Goal: Task Accomplishment & Management: Complete application form

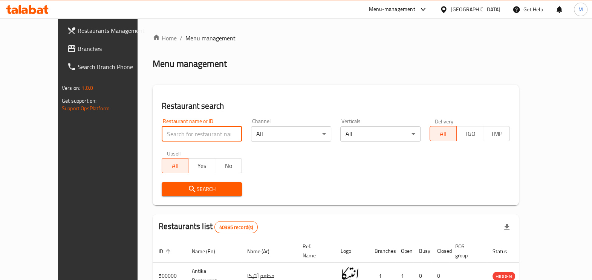
click at [198, 134] on input "search" at bounding box center [202, 133] width 80 height 15
paste input "Batot"
type input "Batot"
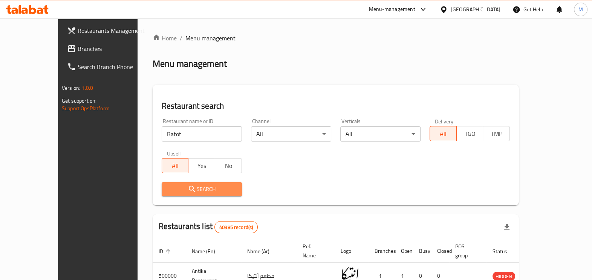
click at [188, 191] on icon "submit" at bounding box center [192, 188] width 9 height 9
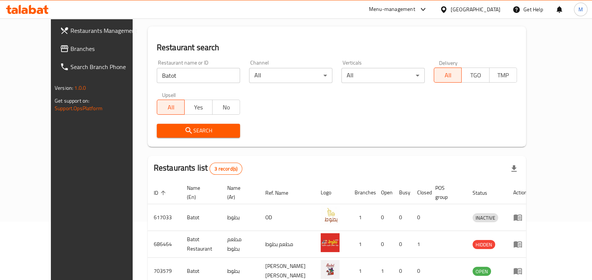
scroll to position [95, 0]
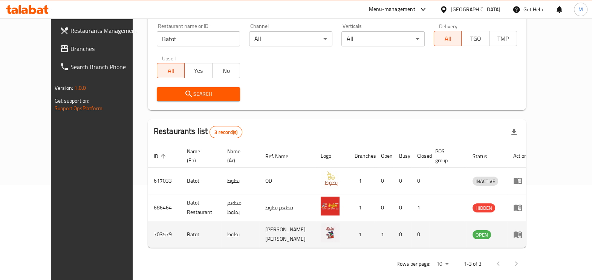
click at [148, 222] on td "703579" at bounding box center [164, 234] width 33 height 27
copy td "703579"
click at [523, 230] on icon "enhanced table" at bounding box center [518, 234] width 9 height 9
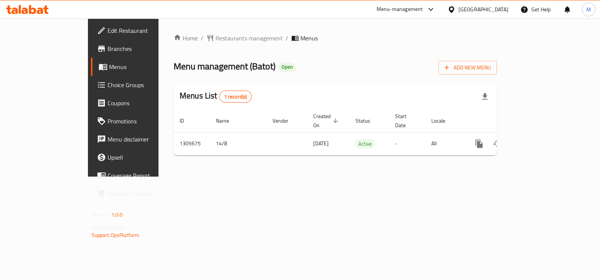
click at [107, 45] on span "Branches" at bounding box center [144, 48] width 75 height 9
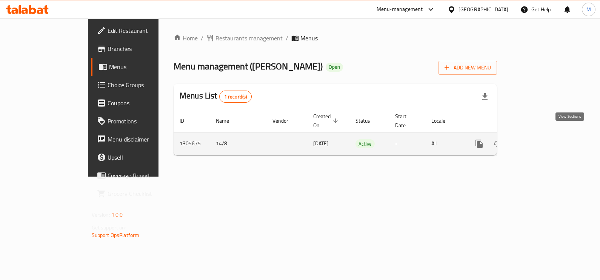
click at [542, 140] on link "enhanced table" at bounding box center [533, 144] width 18 height 18
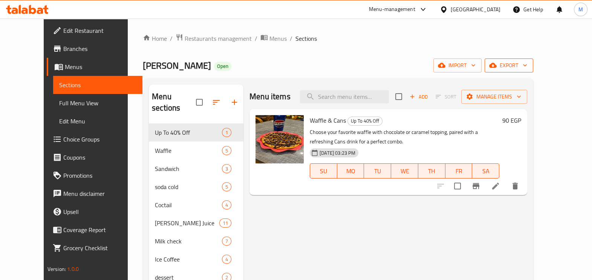
click at [528, 67] on span "export" at bounding box center [509, 65] width 37 height 9
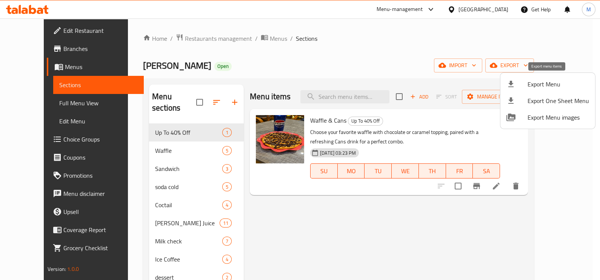
click at [559, 86] on span "Export Menu" at bounding box center [557, 84] width 61 height 9
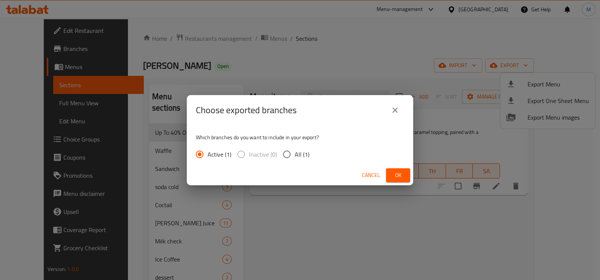
click at [399, 176] on span "Ok" at bounding box center [398, 174] width 12 height 9
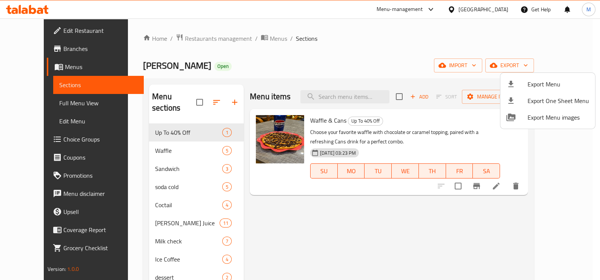
click at [30, 7] on div at bounding box center [300, 140] width 600 height 280
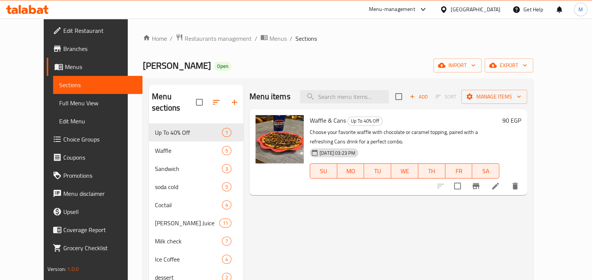
click at [10, 6] on icon at bounding box center [27, 9] width 43 height 9
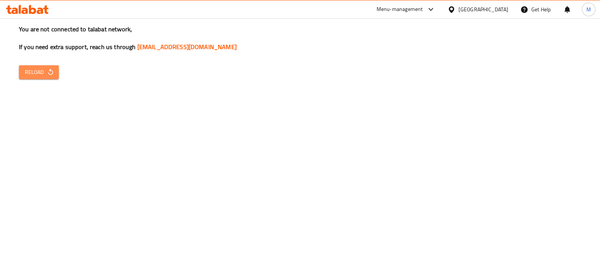
click at [31, 68] on span "Reload" at bounding box center [39, 71] width 28 height 9
click at [36, 71] on span "Reload" at bounding box center [39, 71] width 28 height 9
click at [347, 129] on div "You are not connected to talabat network, If you need extra support, reach us t…" at bounding box center [300, 140] width 600 height 280
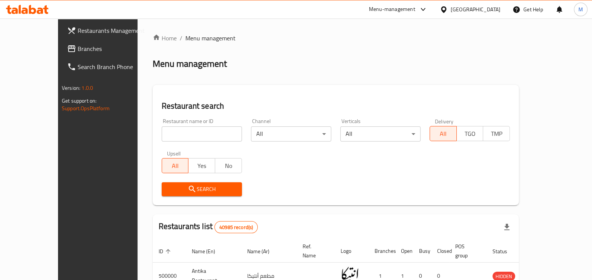
click at [303, 184] on div "Home / Menu management Menu management Restaurant search Restaurant name or ID …" at bounding box center [336, 267] width 367 height 467
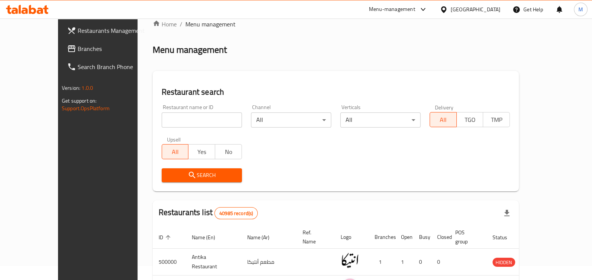
scroll to position [47, 0]
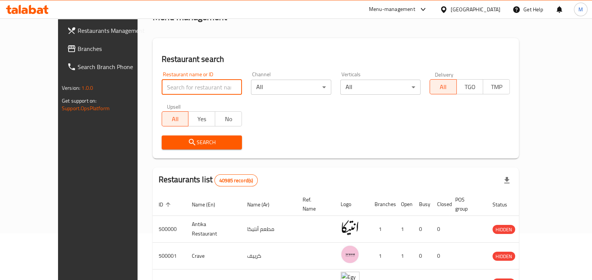
click at [162, 84] on input "search" at bounding box center [202, 87] width 80 height 15
paste input "618809"
type input "618809"
click button "Search" at bounding box center [202, 142] width 80 height 14
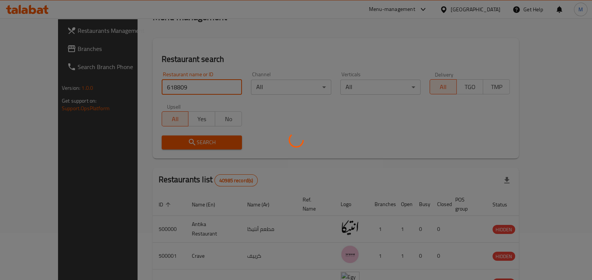
scroll to position [41, 0]
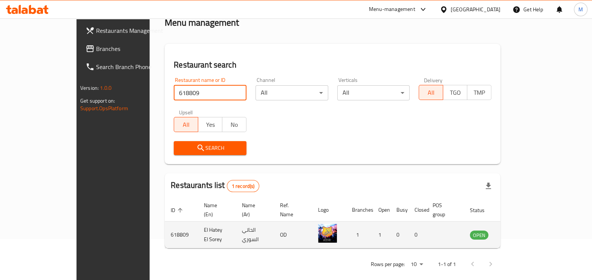
click at [519, 230] on icon "enhanced table" at bounding box center [514, 234] width 9 height 9
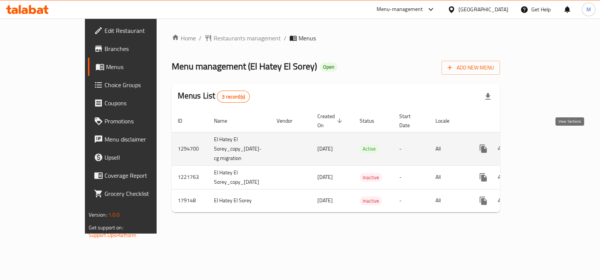
click at [542, 144] on icon "enhanced table" at bounding box center [537, 148] width 9 height 9
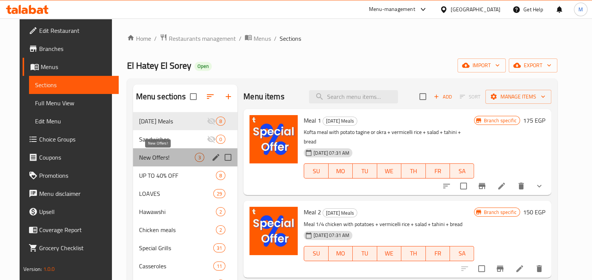
click at [169, 158] on span "New Offers!" at bounding box center [167, 157] width 56 height 9
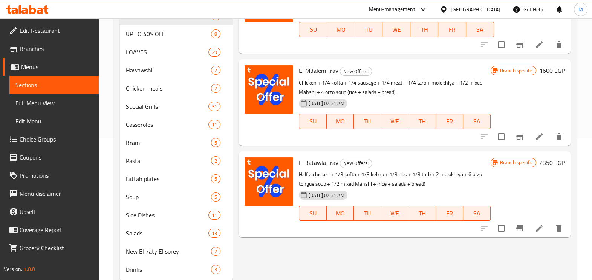
scroll to position [164, 0]
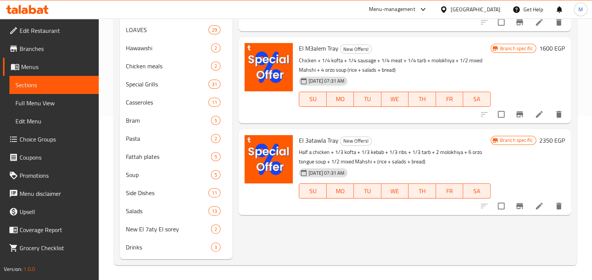
click at [386, 230] on div "Menu items Add Sort Manage items El Haty Tray New Offers! 1/2 chicken + 1/4 kof…" at bounding box center [402, 90] width 339 height 338
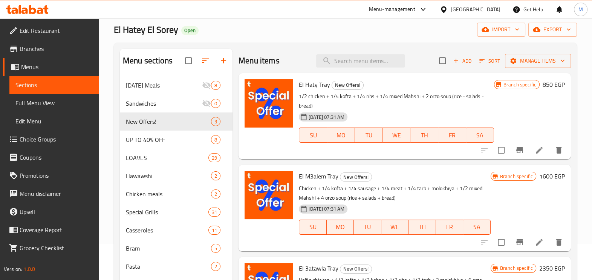
scroll to position [22, 0]
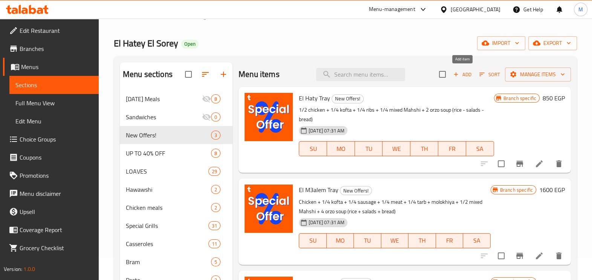
click at [461, 74] on span "Add" at bounding box center [462, 74] width 20 height 9
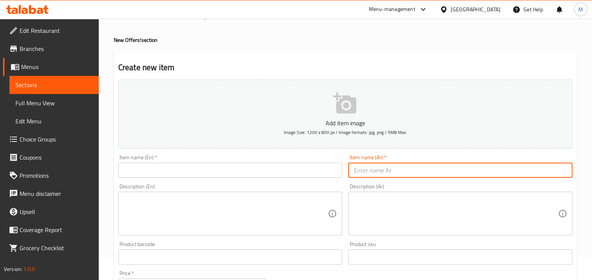
click at [429, 170] on input "text" at bounding box center [460, 170] width 224 height 15
paste input ""عرض 1"
click at [354, 169] on input ""عرض 1" at bounding box center [460, 170] width 224 height 15
type input "عرض 1"
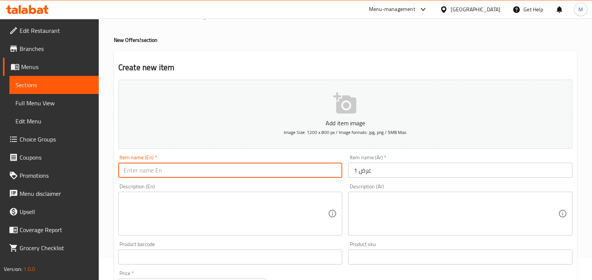
click at [303, 173] on input "text" at bounding box center [230, 170] width 224 height 15
type input "Offer 1"
click at [377, 213] on textarea at bounding box center [456, 214] width 205 height 36
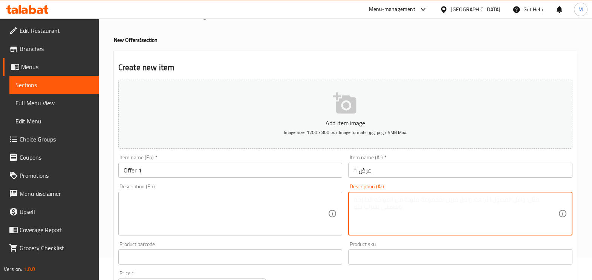
paste textarea "2 قطعة كفتة + 2 قطعة سجق + شريحة لحمة + أرز بسمتي + ثومية + بطاطس + مخلل"
type textarea "2 قطعة كفتة + 2 قطعة سجق + شريحة لحمة + أرز بسمتي + ثومية + بطاطس + مخلل"
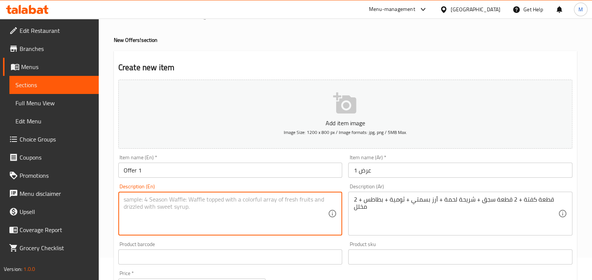
click at [294, 207] on textarea at bounding box center [226, 214] width 205 height 36
paste textarea "2 pieces of kofta + 2 pieces of sausage + steak + basmati rice + garlic + potat…"
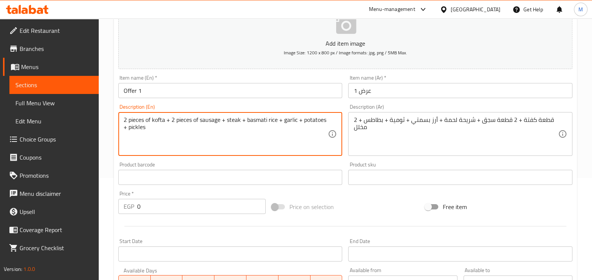
scroll to position [117, 0]
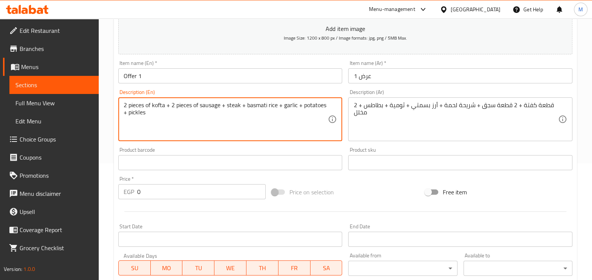
type textarea "2 pieces of kofta + 2 pieces of sausage + steak + basmati rice + garlic + potat…"
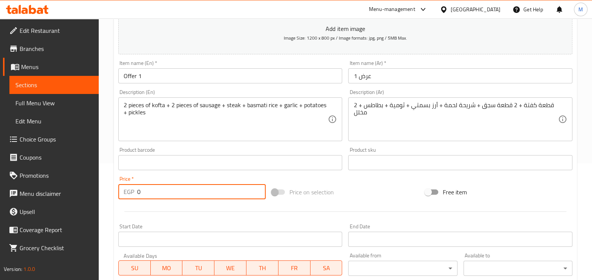
click at [186, 191] on input "0" at bounding box center [201, 191] width 129 height 15
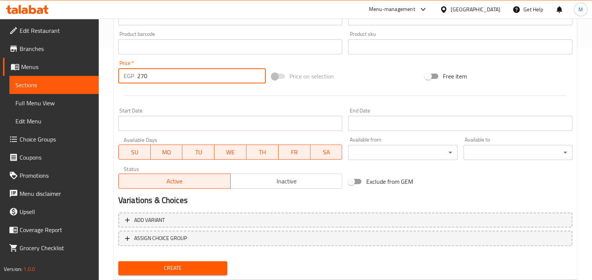
scroll to position [252, 0]
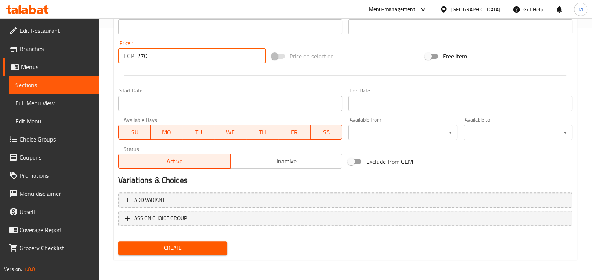
type input "270"
click at [190, 251] on span "Create" at bounding box center [172, 247] width 97 height 9
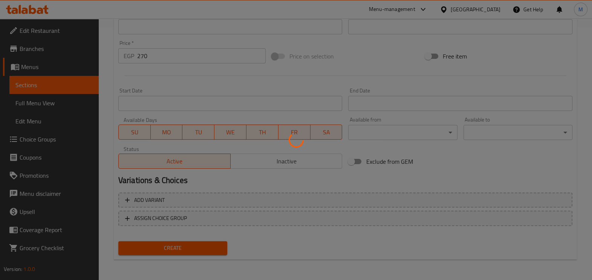
type input "0"
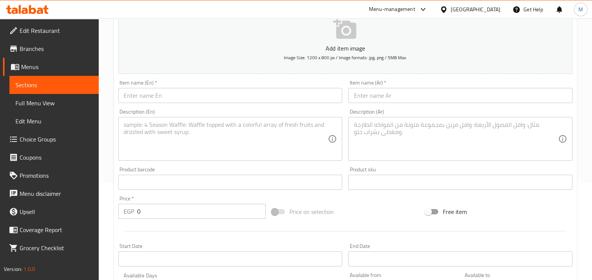
scroll to position [64, 0]
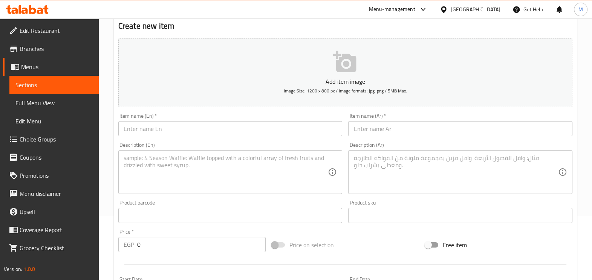
click at [387, 124] on input "text" at bounding box center [460, 128] width 224 height 15
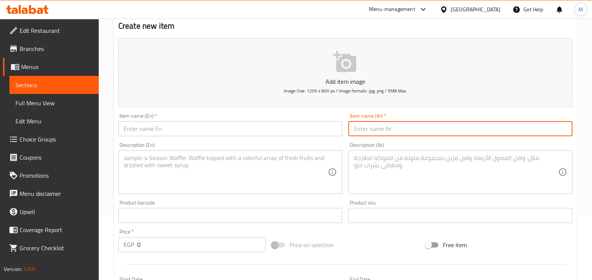
paste input "عرض 2"
type input "عرض 2"
click at [234, 129] on input "text" at bounding box center [230, 128] width 224 height 15
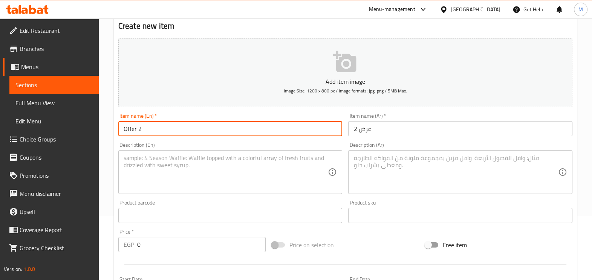
type input "Offer 2"
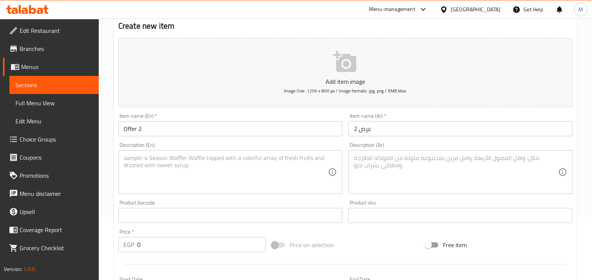
click at [382, 151] on div "Description (Ar)" at bounding box center [460, 172] width 224 height 44
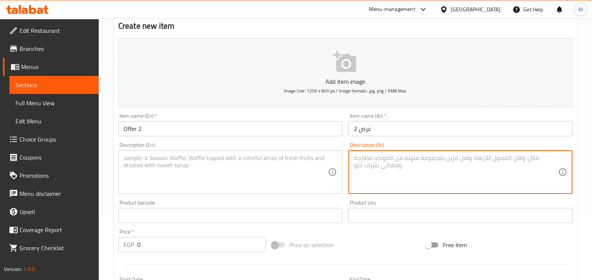
paste textarea "2 قطعة كفتة + قطعة بانية + شريحة فاهيتا + أرز بسمتي + ثومية + بطاطس + مخلل"
type textarea "2 قطعة كفتة + قطعة بانية + شريحة فاهيتا + أرز بسمتي + ثومية + بطاطس + مخلل"
click at [264, 155] on textarea at bounding box center [226, 172] width 205 height 36
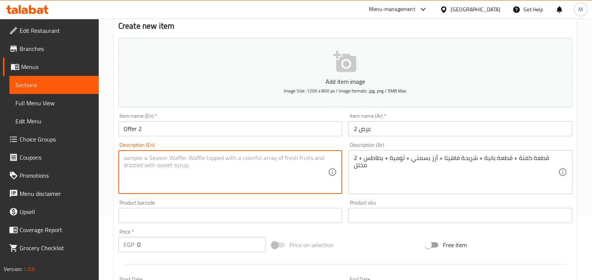
paste textarea "2 pieces of kofta + a piece of Banya + a slice of fajita + basmati rice + garli…"
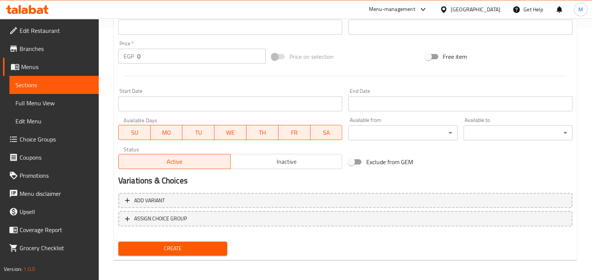
scroll to position [252, 0]
type textarea "2 pieces of kofta + a piece of Banya + a slice of fajita + basmati rice + garli…"
click at [148, 58] on input "0" at bounding box center [201, 55] width 129 height 15
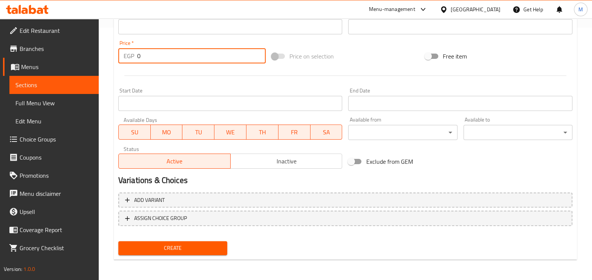
click at [147, 58] on input "0" at bounding box center [201, 55] width 129 height 15
type input "270"
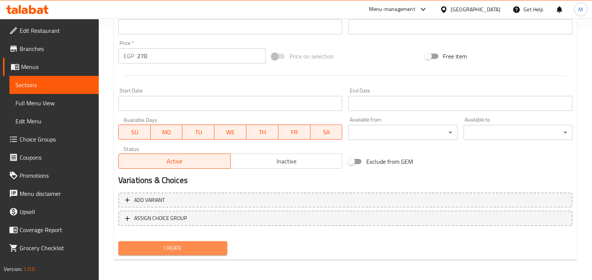
click at [202, 251] on span "Create" at bounding box center [172, 247] width 97 height 9
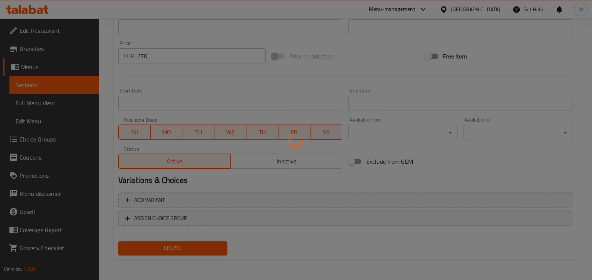
type input "0"
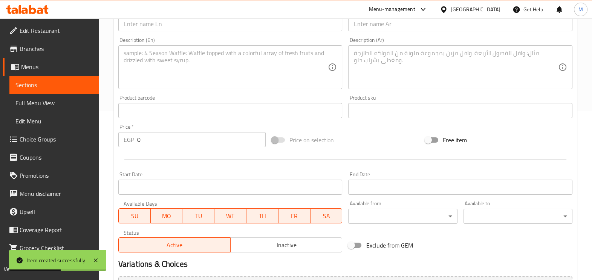
scroll to position [111, 0]
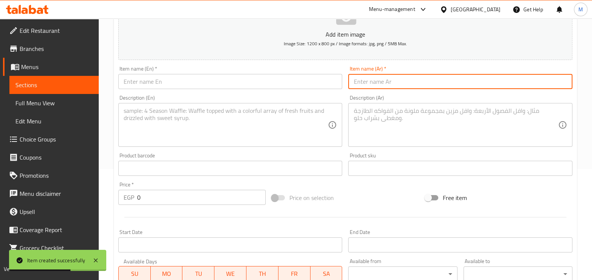
click at [382, 82] on input "text" at bounding box center [460, 81] width 224 height 15
paste input "عرض 3"
type input "عرض 3"
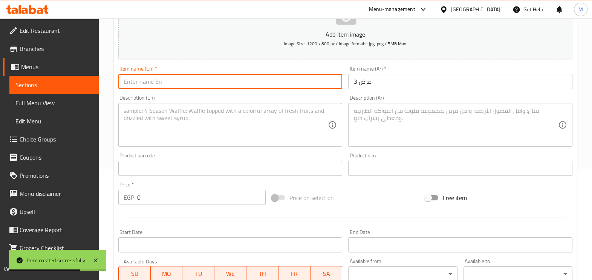
click at [266, 81] on input "text" at bounding box center [230, 81] width 224 height 15
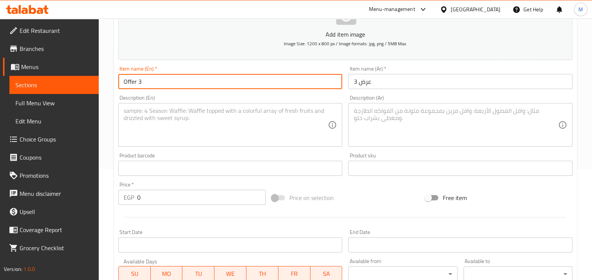
type input "Offer 3"
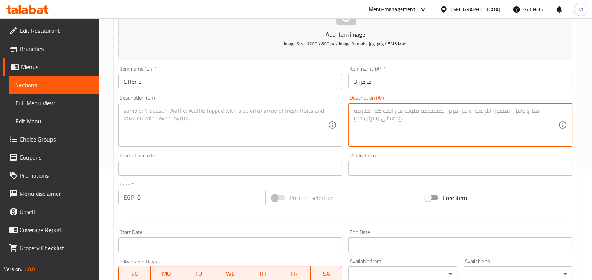
click at [407, 123] on textarea at bounding box center [456, 125] width 205 height 36
paste textarea "2 قطعة كفتة + 4 قطعة شيش + 2 قطعة كرسبي + أرز بسمتي + ثومية + بطاطس + مخلل"
type textarea "2 قطعة كفتة + 4 قطعة شيش + 2 قطعة كرسبي + أرز بسمتي + ثومية + بطاطس + مخلل"
click at [238, 110] on textarea at bounding box center [226, 125] width 205 height 36
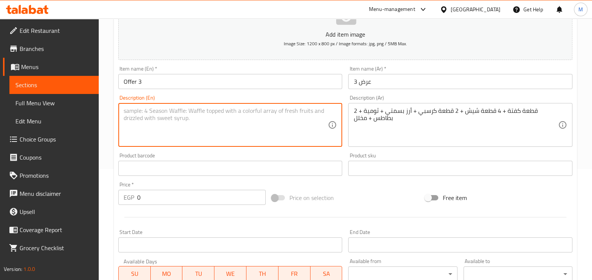
paste textarea "2 pieces of kofta + 4 pieces of shish + 2 pieces of crispy + basmati rice + gar…"
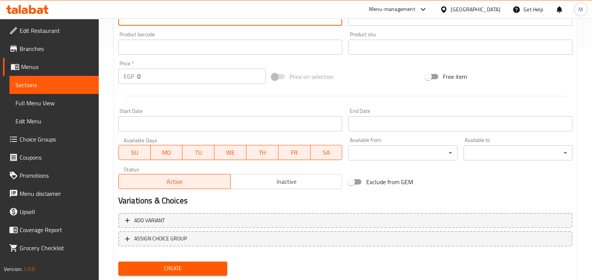
scroll to position [252, 0]
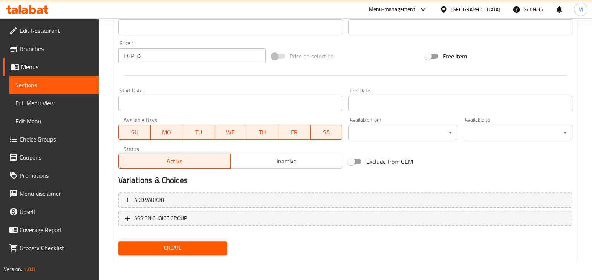
type textarea "2 pieces of kofta + 4 pieces of shish + 2 pieces of crispy + basmati rice + gar…"
click at [163, 55] on input "0" at bounding box center [201, 55] width 129 height 15
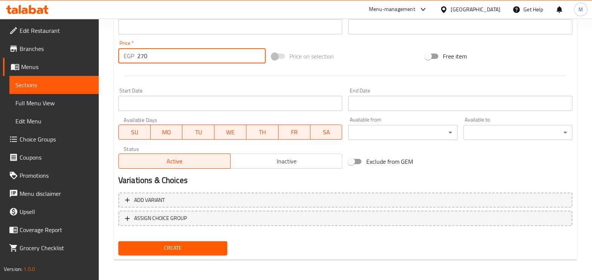
drag, startPoint x: 161, startPoint y: 51, endPoint x: 152, endPoint y: 53, distance: 8.5
click at [152, 53] on input "270" at bounding box center [201, 55] width 129 height 15
type input "270"
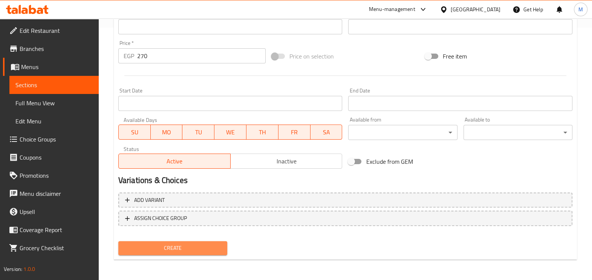
click at [194, 247] on span "Create" at bounding box center [172, 247] width 97 height 9
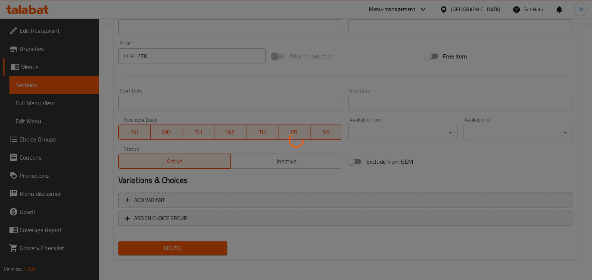
type input "0"
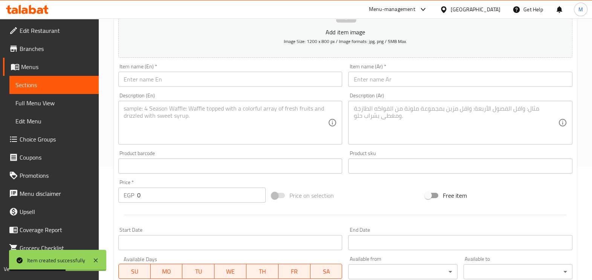
scroll to position [64, 0]
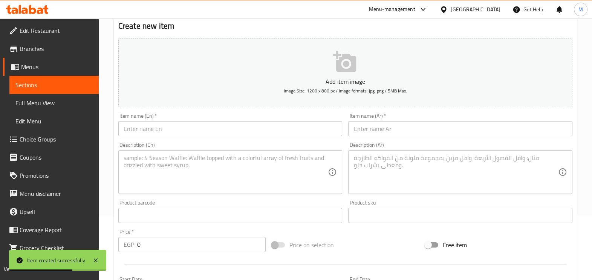
click at [396, 130] on input "text" at bounding box center [460, 128] width 224 height 15
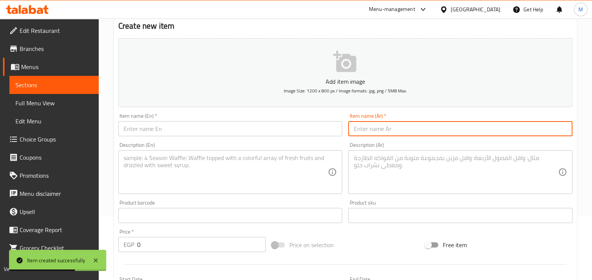
paste input "عرض 4"
type input "عرض 4"
click at [284, 131] on input "text" at bounding box center [230, 128] width 224 height 15
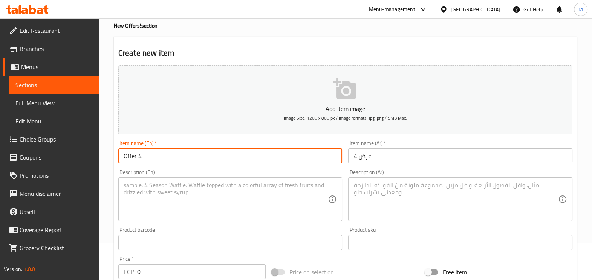
scroll to position [17, 0]
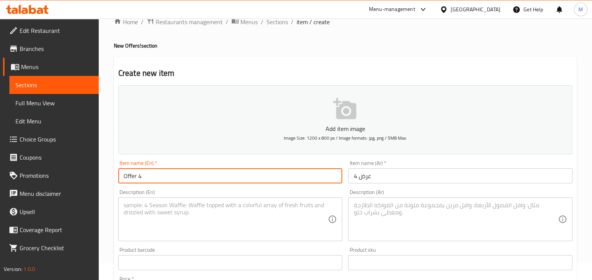
type input "Offer 4"
click at [386, 219] on textarea at bounding box center [456, 219] width 205 height 36
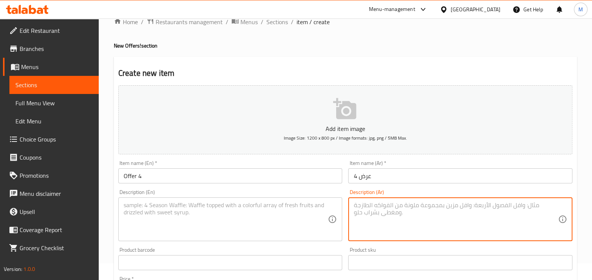
paste textarea "ربع فرخة + 2 قطعة كفتة + 2 قطعة ممبار + 2 ورق عنب + أرز بسمتي + ثومية + بطاطس +…"
type textarea "ربع فرخة + 2 قطعة كفتة + 2 قطعة ممبار + 2 ورق عنب + أرز بسمتي + ثومية + بطاطس +…"
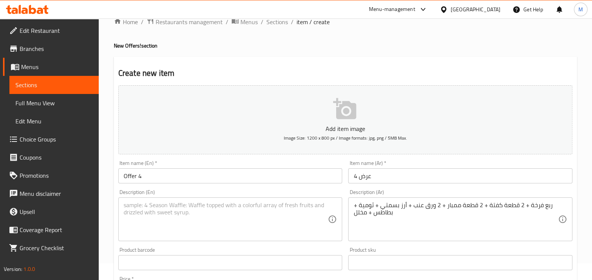
click at [275, 201] on div "Description (En)" at bounding box center [230, 219] width 224 height 44
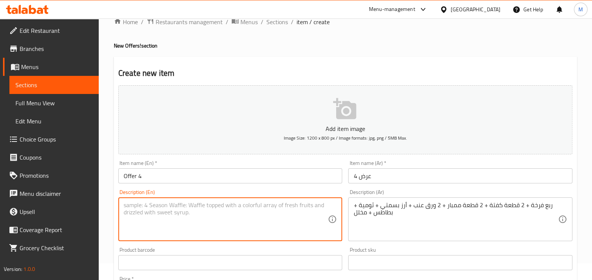
paste textarea "A quarter of a Chick + 2 pieces of kofta + 2 pieces of mambar + 2 Grape Leaves …"
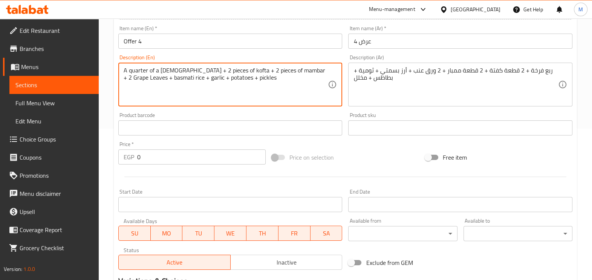
scroll to position [205, 0]
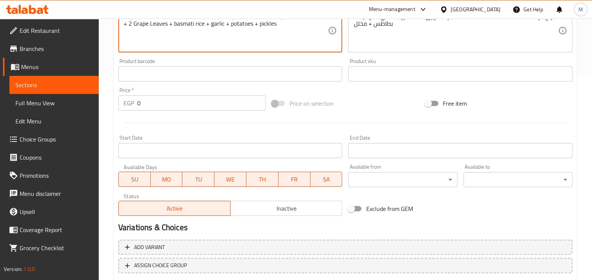
type textarea "A quarter of a Chick + 2 pieces of kofta + 2 pieces of mambar + 2 Grape Leaves …"
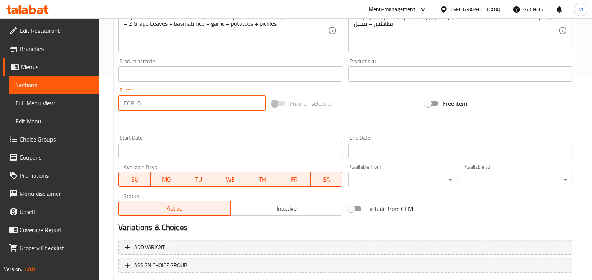
drag, startPoint x: 147, startPoint y: 104, endPoint x: 120, endPoint y: 102, distance: 26.9
click at [120, 102] on div "EGP 0 Price *" at bounding box center [191, 102] width 147 height 15
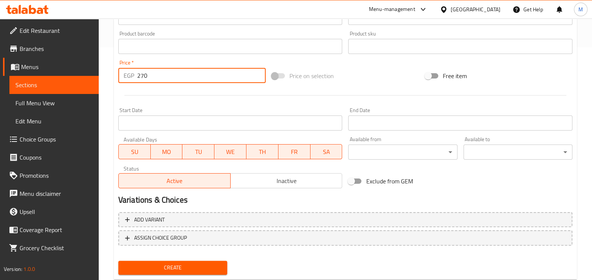
scroll to position [252, 0]
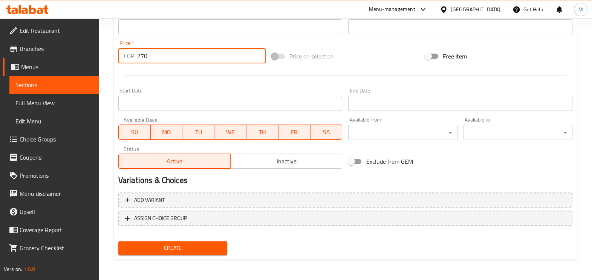
type input "270"
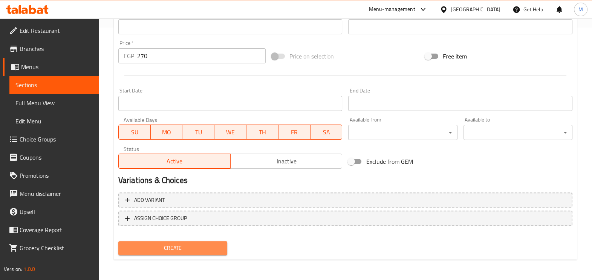
click at [179, 247] on span "Create" at bounding box center [172, 247] width 97 height 9
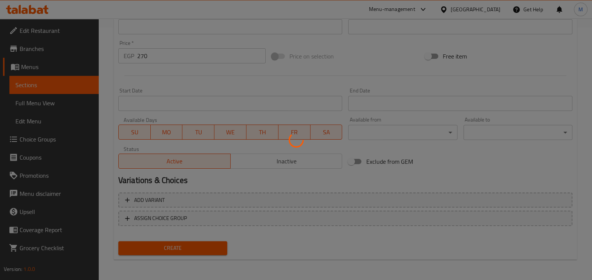
type input "0"
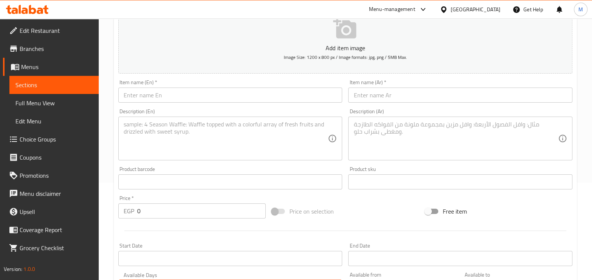
scroll to position [64, 0]
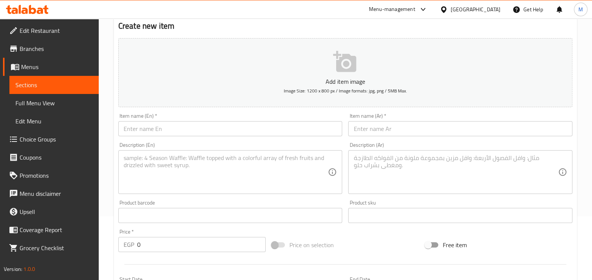
click at [422, 129] on input "text" at bounding box center [460, 128] width 224 height 15
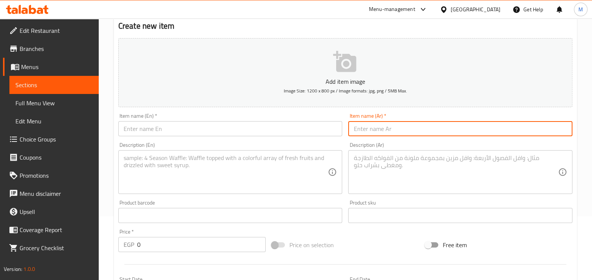
paste input "صينية الحبايب"
type input "صينية الحبايب"
click at [240, 127] on input "text" at bounding box center [230, 128] width 224 height 15
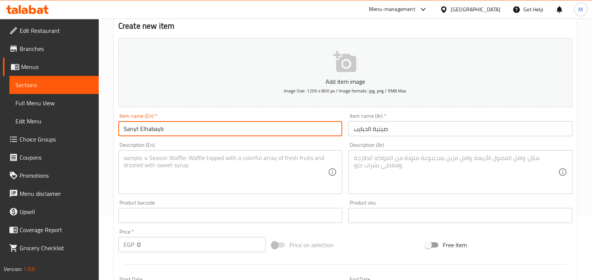
type input "Sanyt Elhabayb"
click at [388, 159] on textarea at bounding box center [456, 172] width 205 height 36
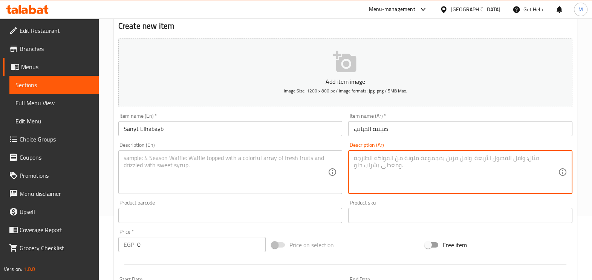
paste textarea "محتويتها 2فرد حمام 2شوربة حمام 2ارز خلطة محاشي وسمبوسك وبطاطس"
type textarea "محتويتها 2فرد حمام 2شوربة حمام 2ارز خلطة محاشي وسمبوسك وبطاطس"
click at [279, 159] on textarea at bounding box center [226, 172] width 205 height 36
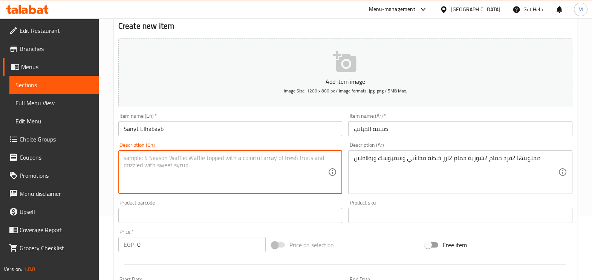
paste textarea "Its contents are 2 individual bathrooms 2bam soup 2 rice mixed stuffing, samosa…"
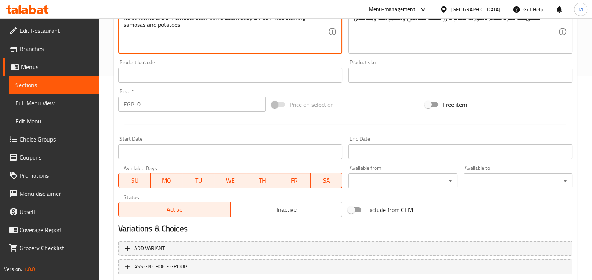
scroll to position [205, 0]
type textarea "Its contents are 2 individual bathrooms 2bam soup 2 rice mixed stuffing, samosa…"
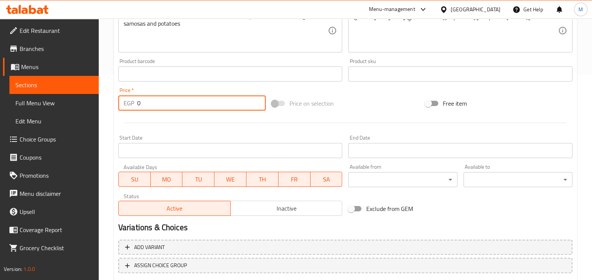
drag, startPoint x: 155, startPoint y: 106, endPoint x: 92, endPoint y: 90, distance: 64.8
click at [92, 90] on div "Edit Restaurant Branches Menus Sections Full Menu View Edit Menu Choice Groups …" at bounding box center [296, 70] width 592 height 514
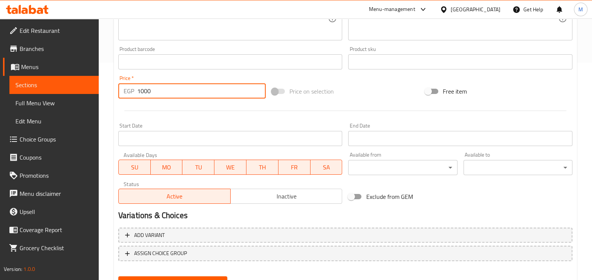
type input "1000"
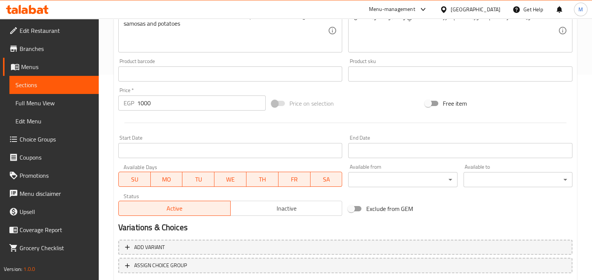
drag, startPoint x: 192, startPoint y: 242, endPoint x: 315, endPoint y: 140, distance: 159.6
click at [315, 141] on div "Add item image Image Size: 1200 x 800 px / Image formats: jpg, png / 5MB Max. I…" at bounding box center [345, 99] width 460 height 411
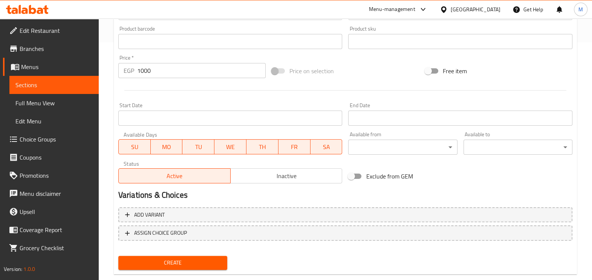
scroll to position [252, 0]
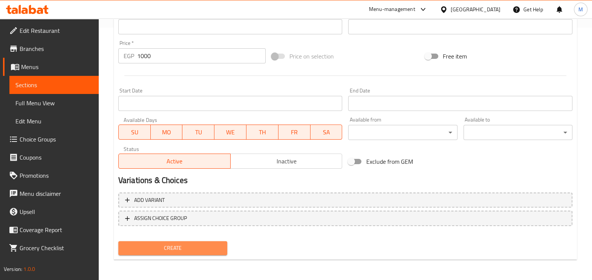
click at [197, 247] on span "Create" at bounding box center [172, 247] width 97 height 9
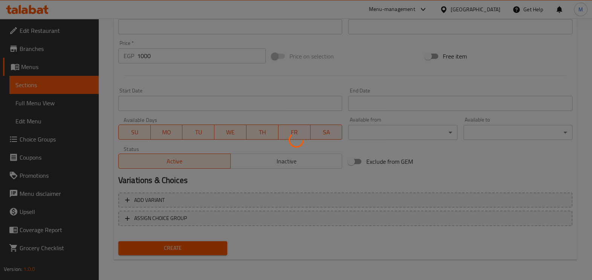
type input "0"
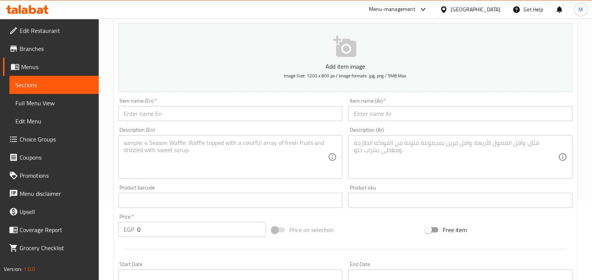
scroll to position [0, 0]
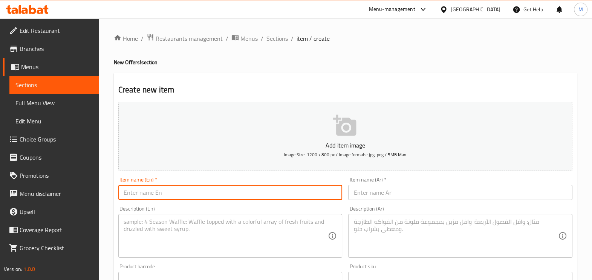
click at [327, 191] on input "text" at bounding box center [230, 192] width 224 height 15
paste input "Chicken"
type input "Chicken Offer"
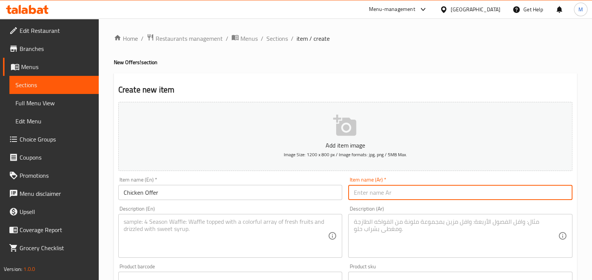
click at [437, 193] on input "text" at bounding box center [460, 192] width 224 height 15
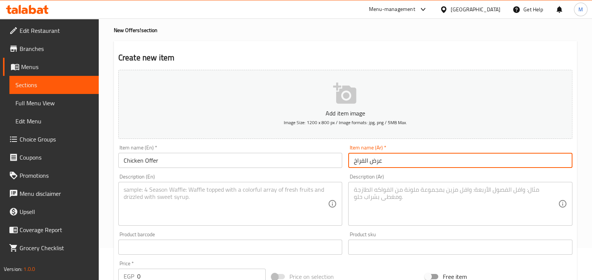
scroll to position [47, 0]
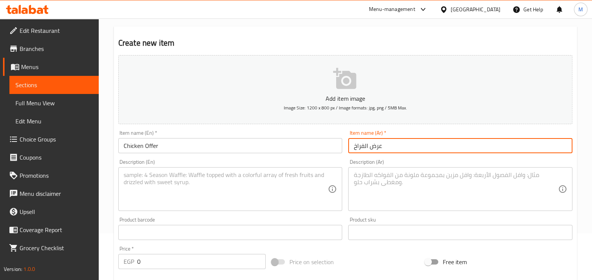
type input "عرض الفراخ"
click at [370, 190] on textarea at bounding box center [456, 189] width 205 height 36
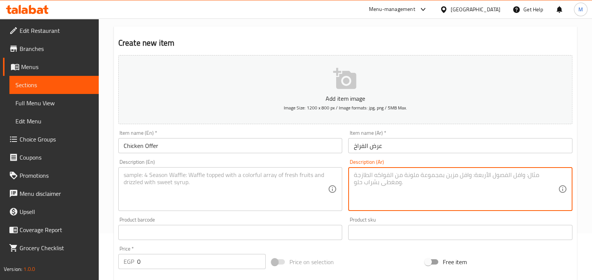
paste textarea "فرخة مشوية 2ارز ...1ملوخية ربع محاشي مشكل"
type textarea "فرخة مشوية 2ارز ...1ملوخية ربع محاشي مشكل"
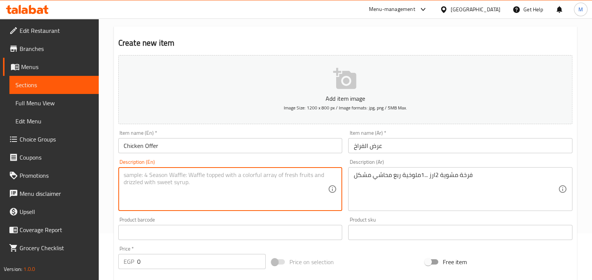
click at [261, 178] on textarea at bounding box center [226, 189] width 205 height 36
paste textarea "Grilled chicken 2 Rice ...1malochia, a quarter of a molochi, mixed"
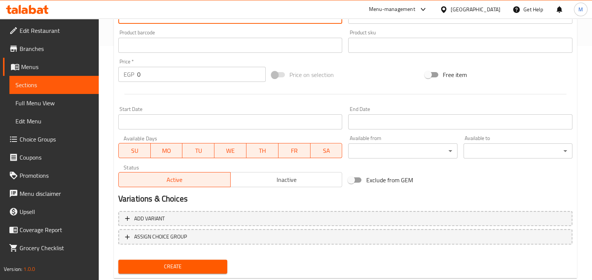
scroll to position [236, 0]
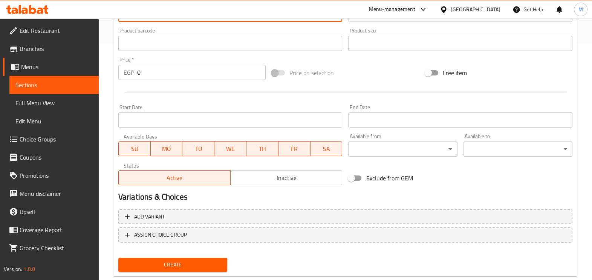
type textarea "Grilled chicken 2 Rice ...1malochia, a quarter of a molochi, mixed"
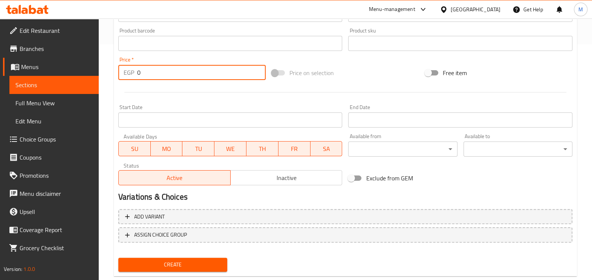
drag, startPoint x: 189, startPoint y: 74, endPoint x: 122, endPoint y: 71, distance: 67.2
click at [122, 71] on div "EGP 0 Price *" at bounding box center [191, 72] width 147 height 15
type input "500"
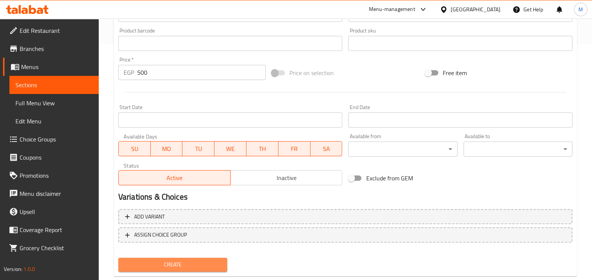
click at [206, 262] on span "Create" at bounding box center [172, 264] width 97 height 9
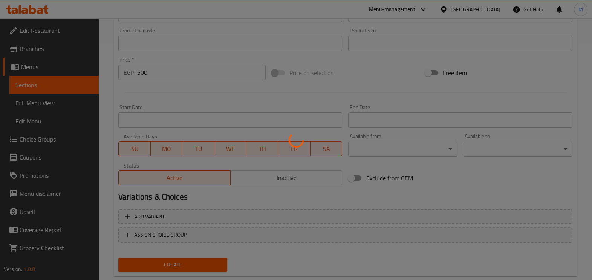
type input "0"
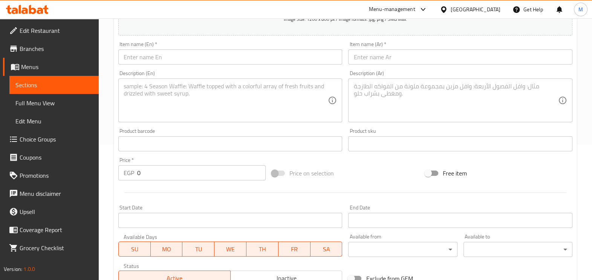
scroll to position [94, 0]
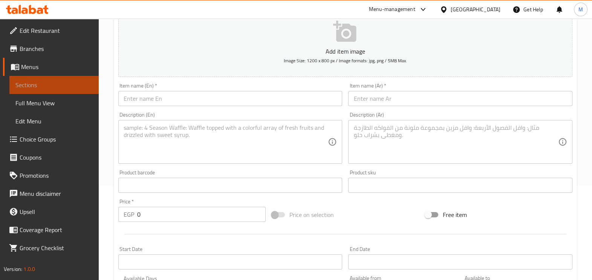
click at [49, 86] on span "Sections" at bounding box center [53, 84] width 77 height 9
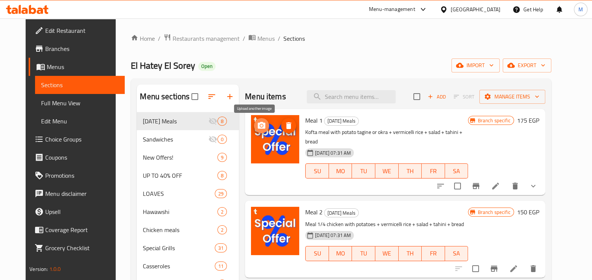
click at [258, 124] on icon "upload picture" at bounding box center [262, 125] width 8 height 7
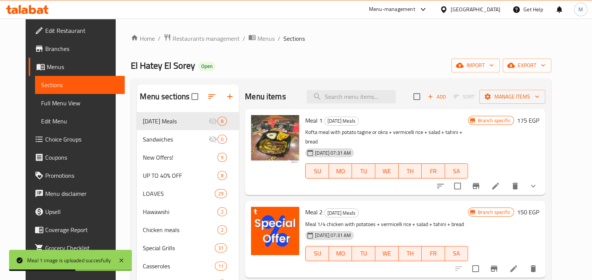
scroll to position [47, 0]
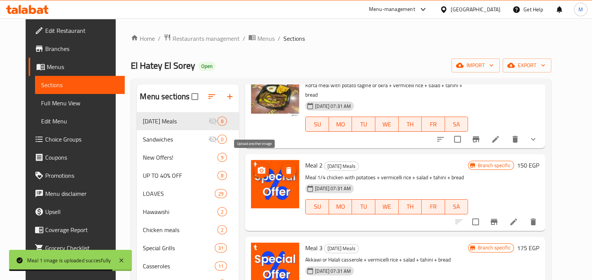
click at [258, 167] on icon "upload picture" at bounding box center [262, 170] width 8 height 7
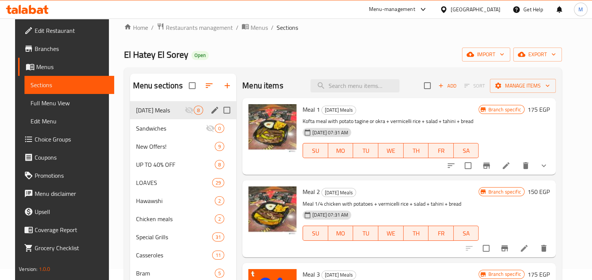
scroll to position [0, 0]
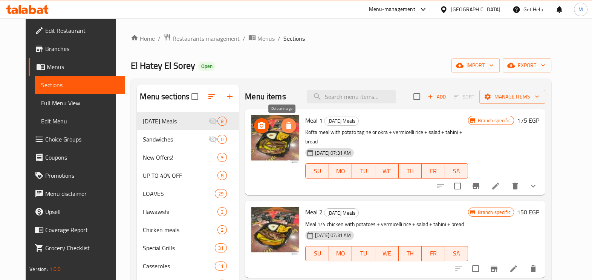
click at [286, 128] on icon "delete image" at bounding box center [288, 125] width 5 height 7
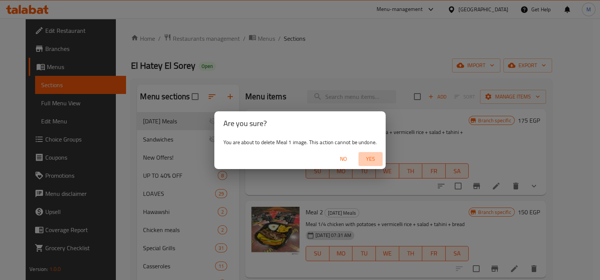
click at [366, 158] on span "Yes" at bounding box center [370, 158] width 18 height 9
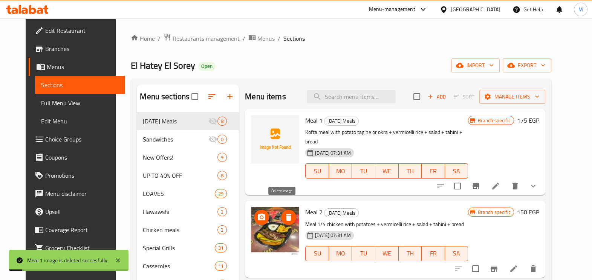
click at [286, 214] on icon "delete image" at bounding box center [288, 217] width 5 height 7
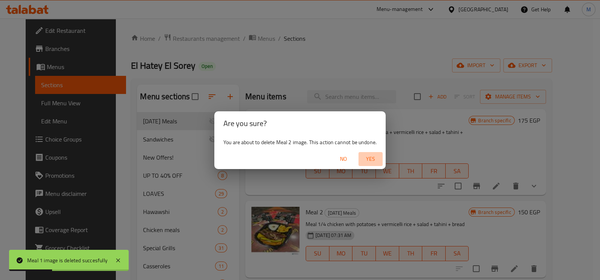
click at [369, 155] on span "Yes" at bounding box center [370, 158] width 18 height 9
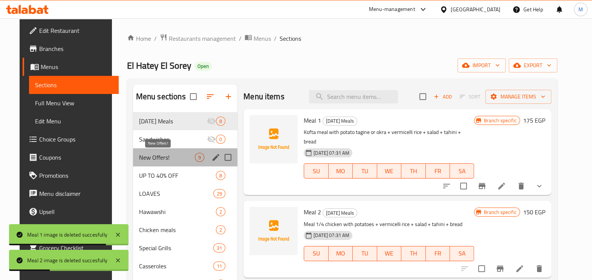
click at [158, 156] on span "New Offers!" at bounding box center [167, 157] width 56 height 9
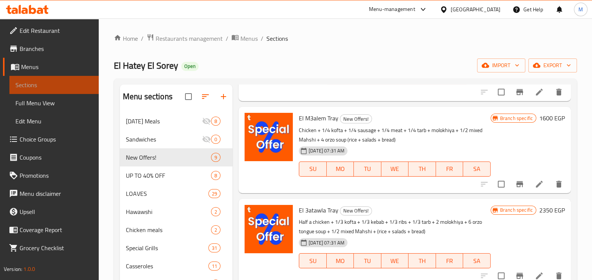
click at [41, 87] on span "Sections" at bounding box center [53, 84] width 77 height 9
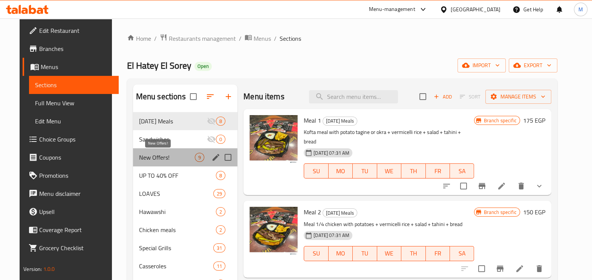
click at [162, 154] on span "New Offers!" at bounding box center [167, 157] width 56 height 9
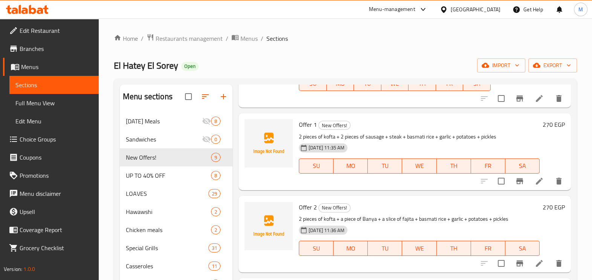
scroll to position [224, 0]
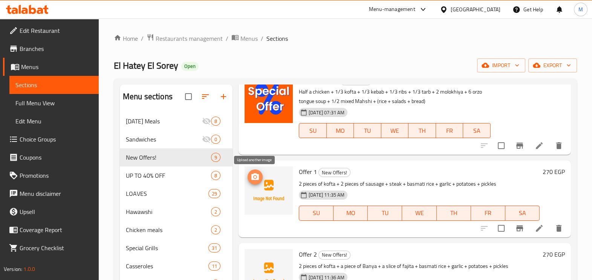
click at [255, 176] on circle "upload picture" at bounding box center [255, 177] width 2 height 2
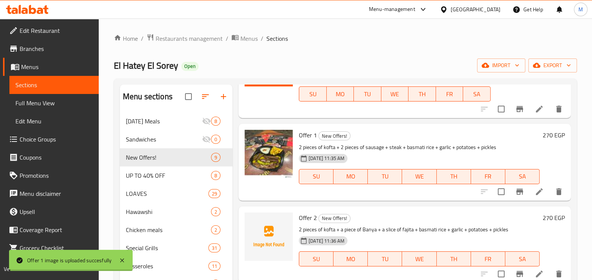
scroll to position [365, 0]
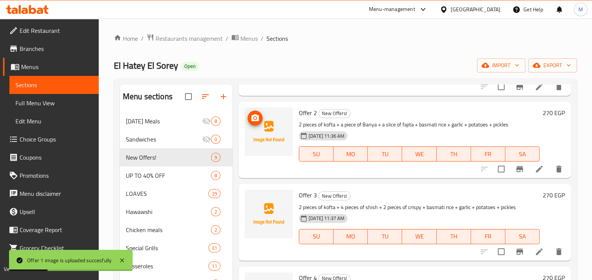
click at [253, 120] on icon "upload picture" at bounding box center [256, 117] width 8 height 7
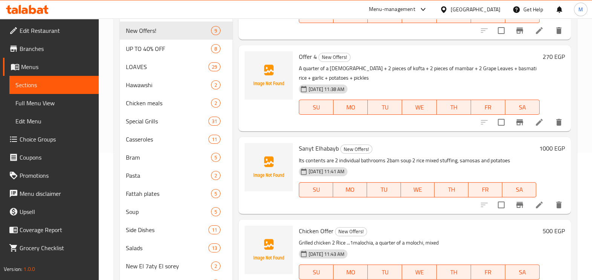
scroll to position [141, 0]
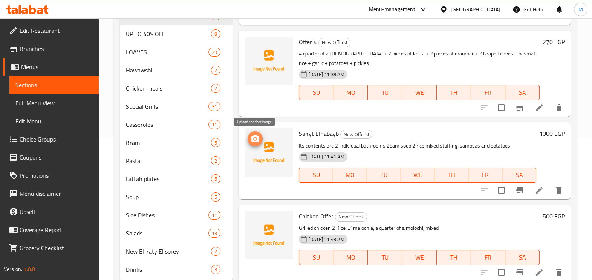
click at [256, 134] on icon "upload picture" at bounding box center [255, 138] width 9 height 9
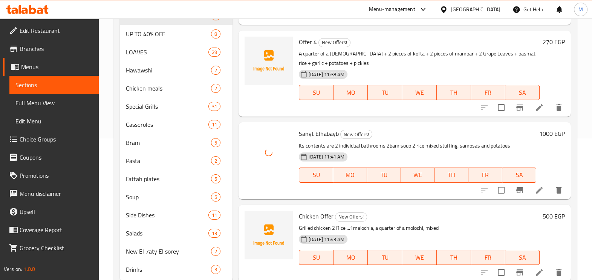
scroll to position [164, 0]
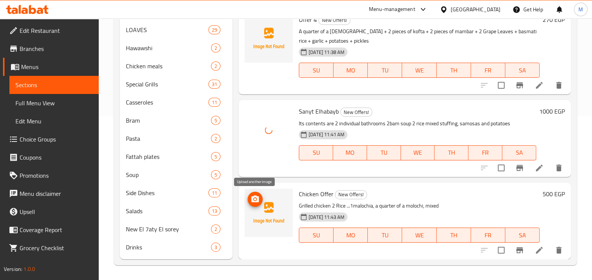
click at [259, 195] on icon "upload picture" at bounding box center [255, 199] width 9 height 9
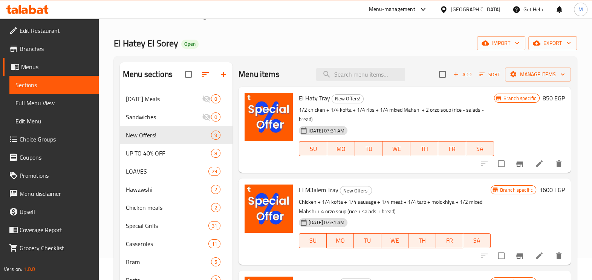
scroll to position [22, 0]
click at [253, 100] on icon "upload picture" at bounding box center [256, 103] width 8 height 7
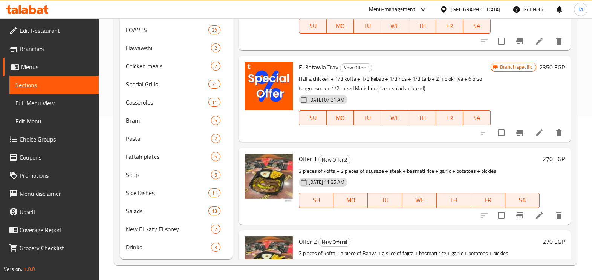
scroll to position [0, 0]
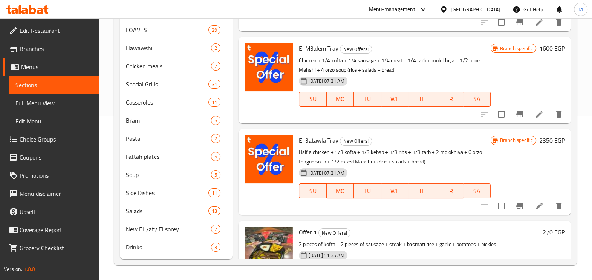
click at [36, 8] on icon at bounding box center [27, 9] width 43 height 9
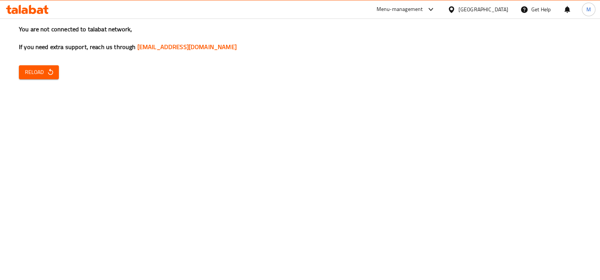
click at [38, 74] on span "Reload" at bounding box center [39, 71] width 28 height 9
click at [34, 72] on span "Reload" at bounding box center [39, 71] width 28 height 9
click at [25, 68] on button "Reload" at bounding box center [39, 72] width 40 height 14
click at [47, 76] on span "Reload" at bounding box center [39, 71] width 28 height 9
click at [33, 70] on span "Reload" at bounding box center [39, 71] width 28 height 9
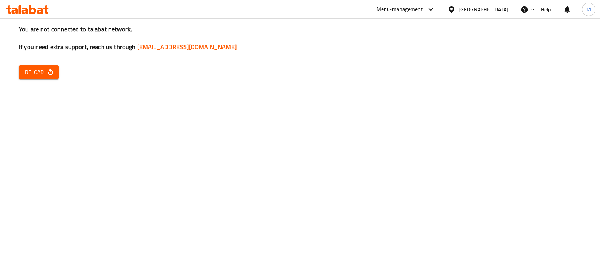
click at [33, 70] on span "Reload" at bounding box center [39, 71] width 28 height 9
click at [55, 74] on button "Reload" at bounding box center [39, 72] width 40 height 14
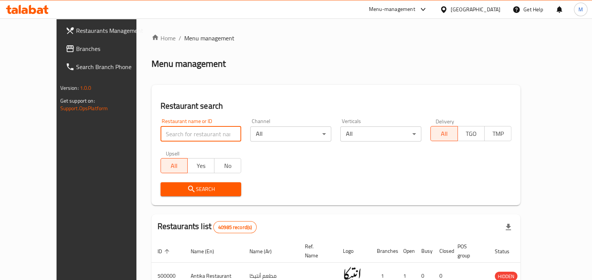
click at [167, 134] on input "search" at bounding box center [201, 133] width 81 height 15
paste input "702165"
click button "Search" at bounding box center [201, 189] width 81 height 14
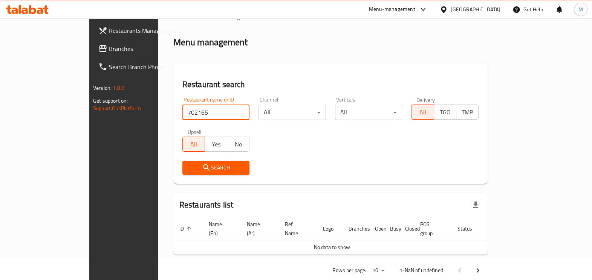
scroll to position [28, 0]
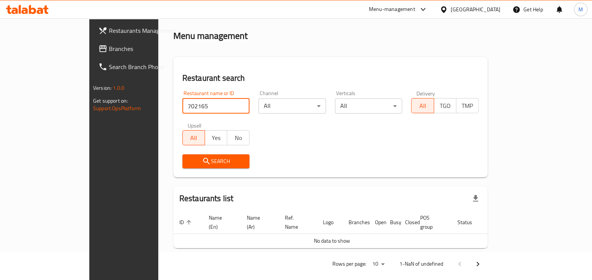
click at [183, 105] on input "702165" at bounding box center [216, 105] width 67 height 15
paste input "El Nazer"
click button "Search" at bounding box center [216, 161] width 67 height 14
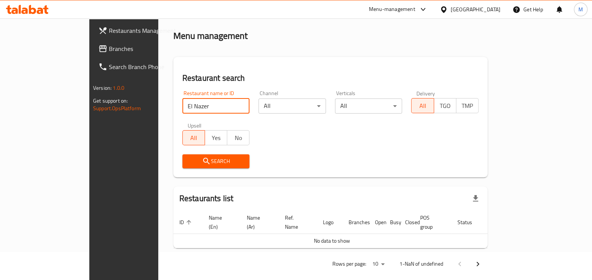
click at [183, 102] on input "El Nazer" at bounding box center [216, 105] width 67 height 15
paste input "702165"
type input "702165"
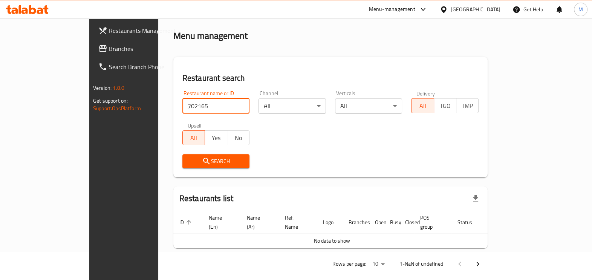
click button "Search" at bounding box center [216, 161] width 67 height 14
click at [183, 102] on input "702165" at bounding box center [216, 105] width 67 height 15
click button "Search" at bounding box center [216, 161] width 67 height 14
click at [183, 104] on input "702165" at bounding box center [216, 105] width 67 height 15
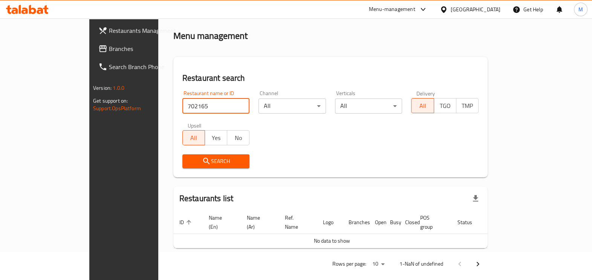
click button "Search" at bounding box center [216, 161] width 67 height 14
click at [267, 141] on div "Restaurant name or ID 702165 Restaurant name or ID Channel All ​ Verticals All …" at bounding box center [330, 129] width 305 height 87
click at [109, 45] on span "Branches" at bounding box center [145, 48] width 73 height 9
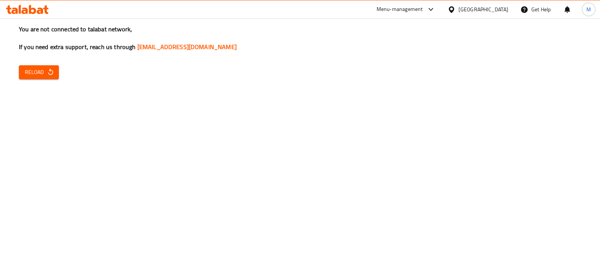
click at [37, 70] on span "Reload" at bounding box center [39, 71] width 28 height 9
click at [47, 70] on icon "button" at bounding box center [51, 72] width 8 height 8
click at [34, 69] on span "Reload" at bounding box center [39, 71] width 28 height 9
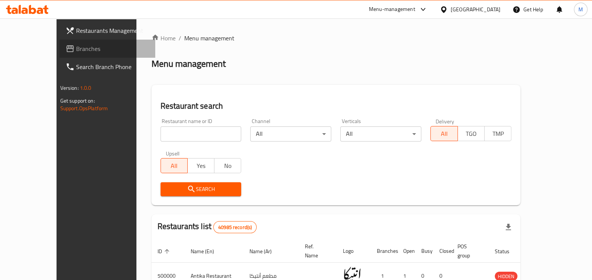
click at [76, 48] on span "Branches" at bounding box center [112, 48] width 73 height 9
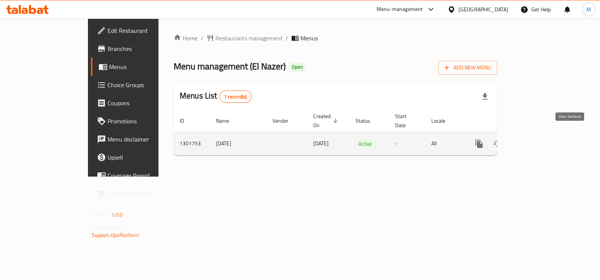
click at [537, 140] on icon "enhanced table" at bounding box center [533, 143] width 7 height 7
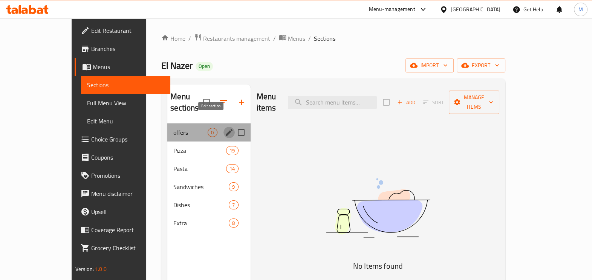
click at [226, 129] on icon "edit" at bounding box center [229, 132] width 7 height 7
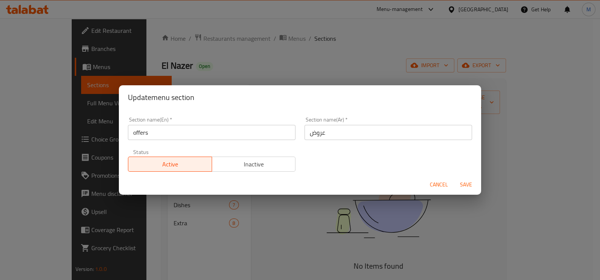
click at [234, 198] on div "Update menu section Section name(En)   * offers Section name(En) * Section name…" at bounding box center [300, 140] width 600 height 280
click at [443, 188] on span "Cancel" at bounding box center [438, 184] width 18 height 9
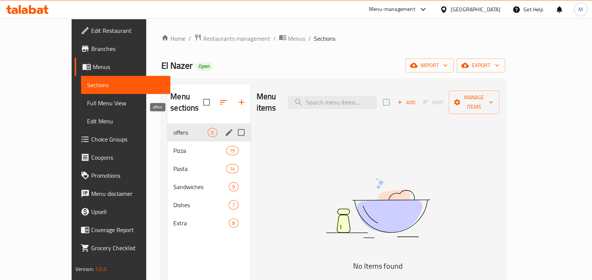
click at [173, 128] on span "offers" at bounding box center [190, 132] width 34 height 9
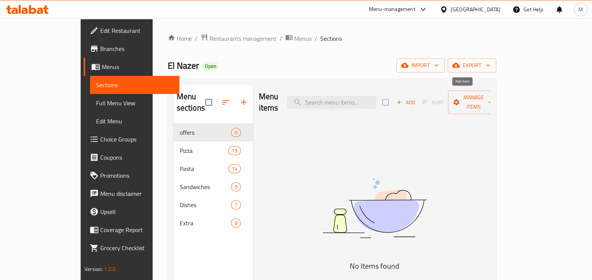
click at [416, 98] on span "Add" at bounding box center [406, 102] width 20 height 9
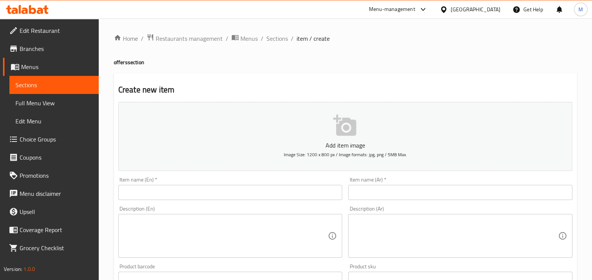
click at [365, 199] on input "text" at bounding box center [460, 192] width 224 height 15
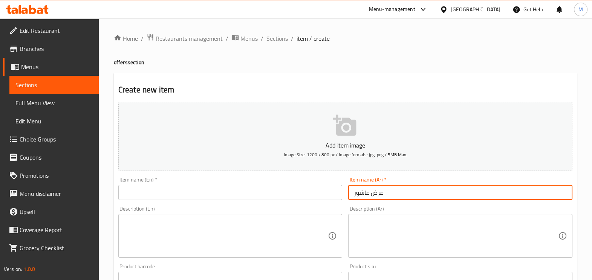
click at [374, 190] on input "عرض عاشور" at bounding box center [460, 192] width 224 height 15
type input "عرض عاشور"
click at [302, 191] on input "text" at bounding box center [230, 192] width 224 height 15
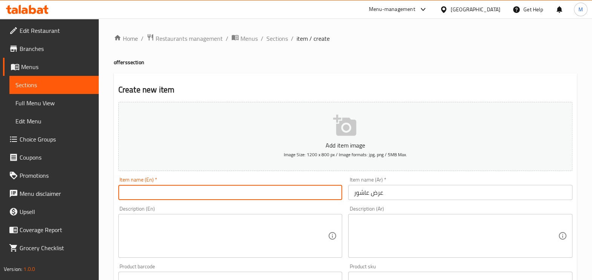
paste input "The Ashour"
type input "The Ashour Offer"
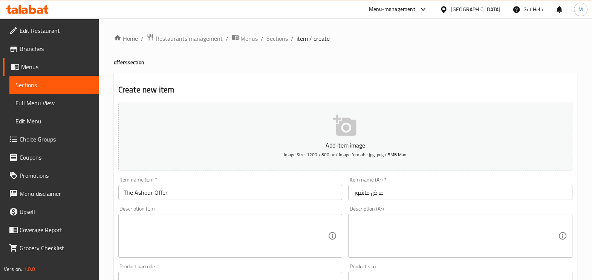
click at [376, 231] on textarea at bounding box center [456, 236] width 205 height 36
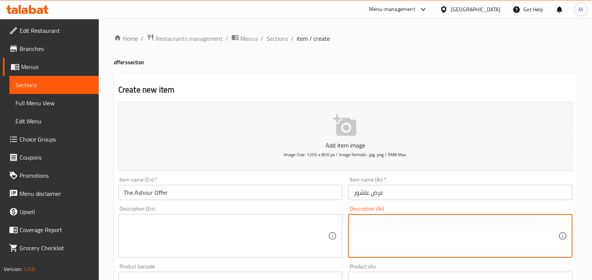
paste textarea "كولا بيج 1 + شيدر بطاطس + برجر سماش"
type textarea "كولا بيج 1 + شيدر بطاطس + برجر سماش"
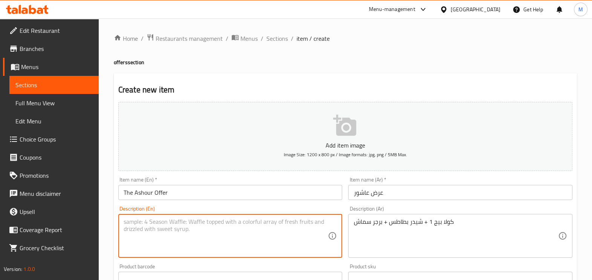
click at [312, 233] on textarea at bounding box center [226, 236] width 205 height 36
paste textarea "Big Cola 1 + potato cheddar + smash burger"
type textarea "Big Cola 1 + potato cheddar + smash burger"
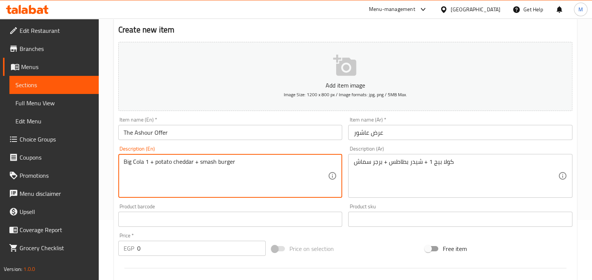
scroll to position [94, 0]
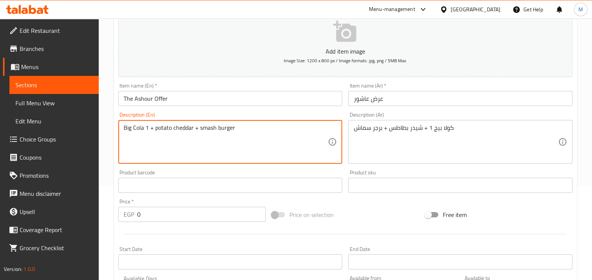
click at [194, 217] on input "0" at bounding box center [201, 214] width 129 height 15
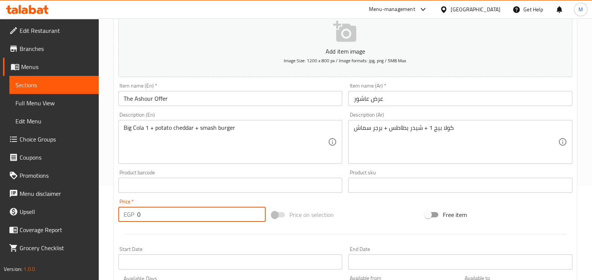
click at [194, 217] on input "0" at bounding box center [201, 214] width 129 height 15
click at [195, 217] on input "0" at bounding box center [201, 214] width 129 height 15
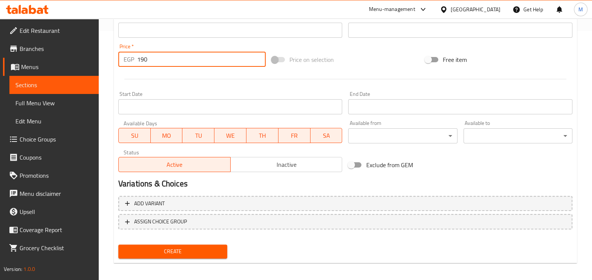
scroll to position [252, 0]
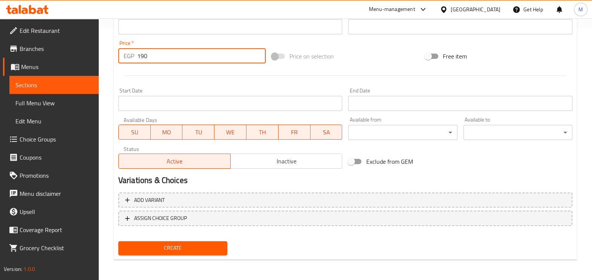
type input "190"
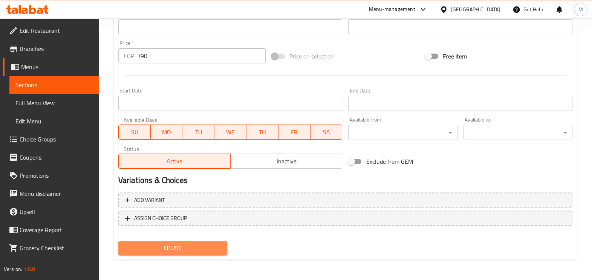
click at [172, 247] on span "Create" at bounding box center [172, 247] width 97 height 9
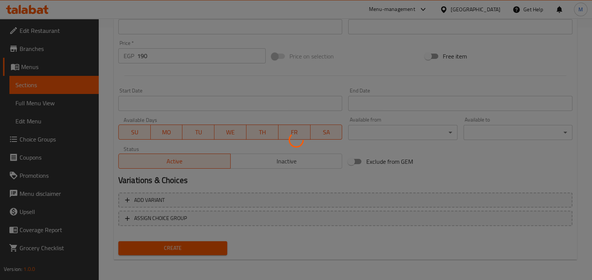
type input "0"
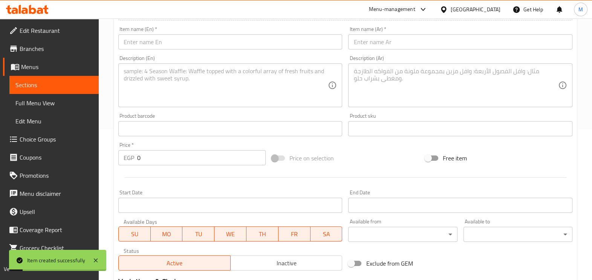
scroll to position [0, 0]
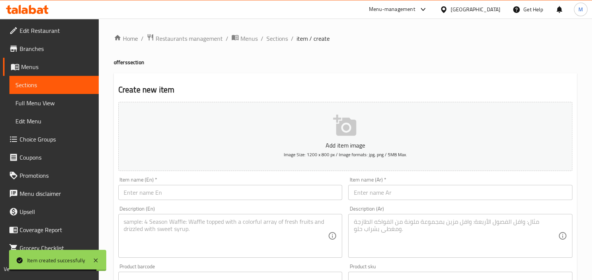
click at [390, 195] on input "text" at bounding box center [460, 192] width 224 height 15
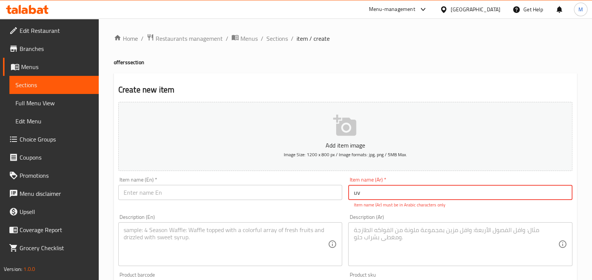
type input "u"
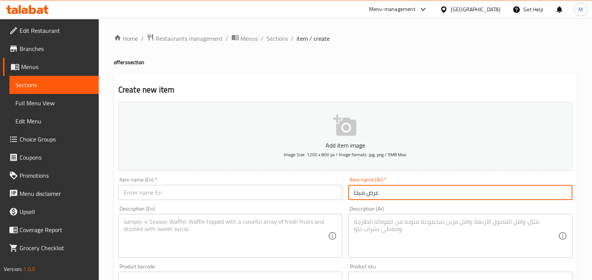
type input "عرض ميخا"
click at [256, 190] on input "text" at bounding box center [230, 192] width 224 height 15
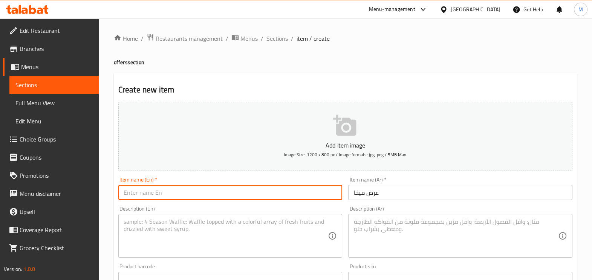
paste input "Micah"
type input "[PERSON_NAME]"
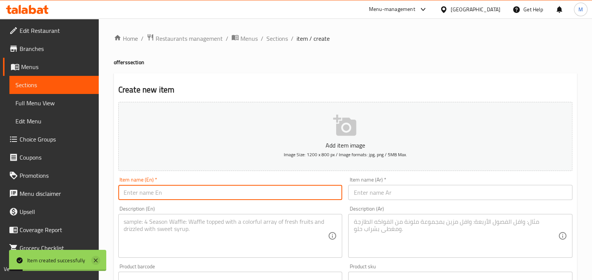
click at [97, 260] on icon at bounding box center [95, 260] width 9 height 9
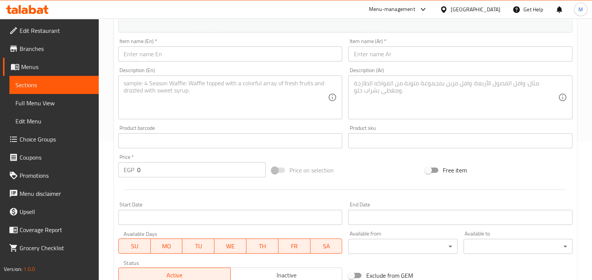
scroll to position [47, 0]
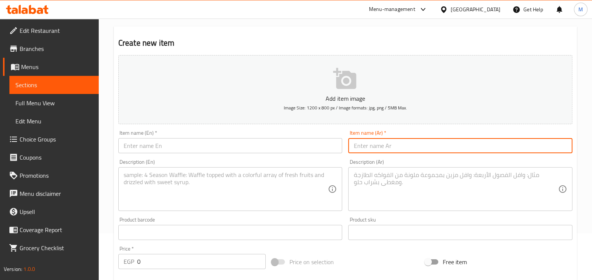
click at [388, 147] on input "text" at bounding box center [460, 145] width 224 height 15
type input "u"
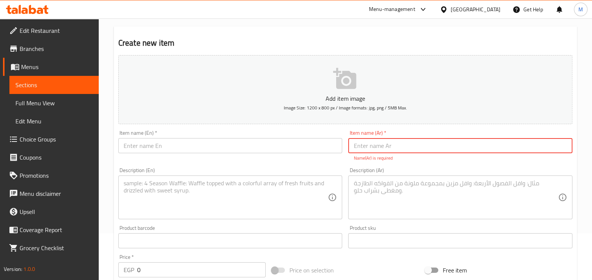
click at [272, 144] on input "text" at bounding box center [230, 145] width 224 height 15
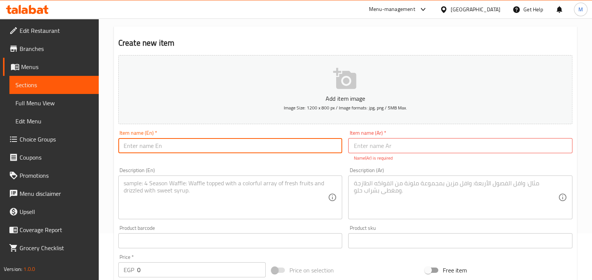
paste input "Micah"
type input "[PERSON_NAME]"
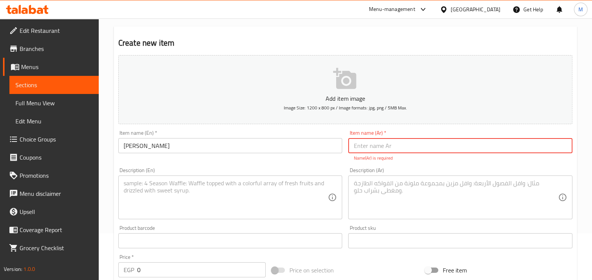
click at [380, 151] on input "text" at bounding box center [460, 145] width 224 height 15
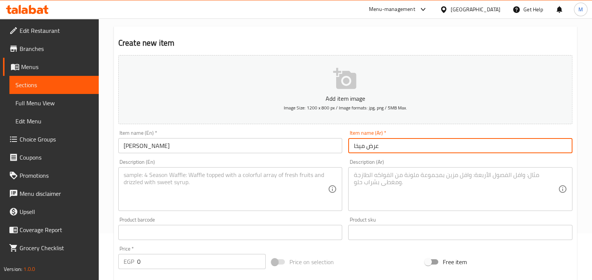
type input "عرض ميخا"
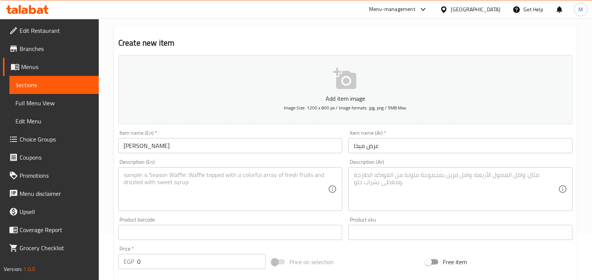
click at [388, 178] on textarea at bounding box center [456, 189] width 205 height 36
paste textarea "كولا بيج 1 + بطاطس + [PERSON_NAME]"
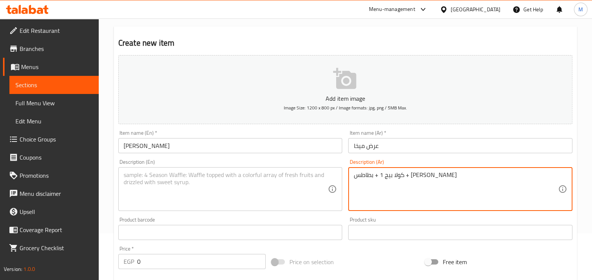
type textarea "كولا بيج 1 + بطاطس + [PERSON_NAME]"
click at [287, 171] on textarea at bounding box center [226, 189] width 205 height 36
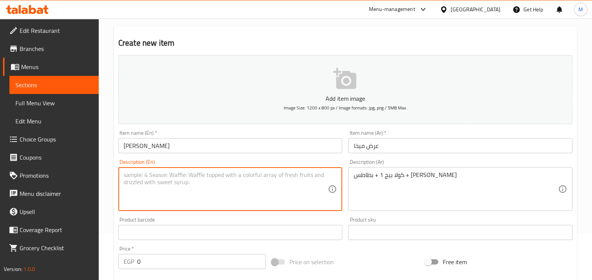
paste textarea "Big Cola 1 + potato + fizz sandwich"
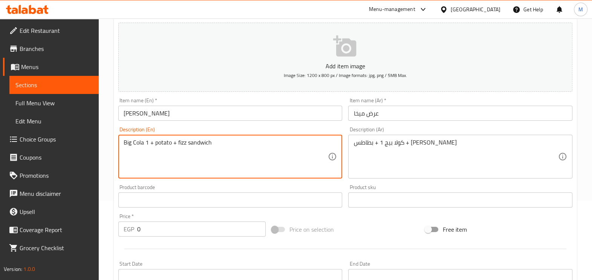
scroll to position [94, 0]
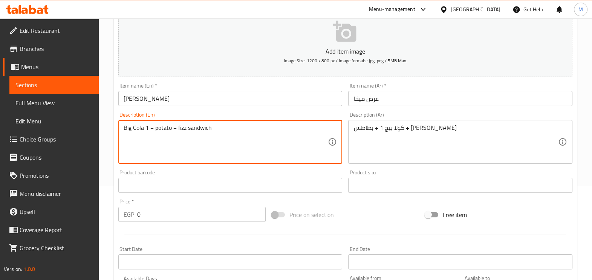
type textarea "Big Cola 1 + potato + fizz sandwich"
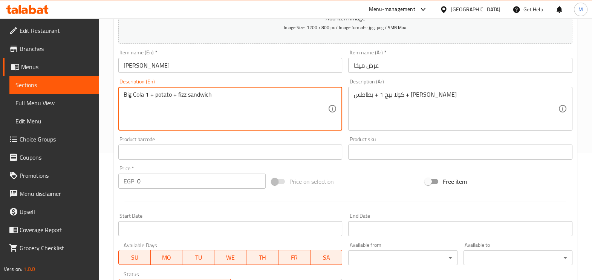
scroll to position [141, 0]
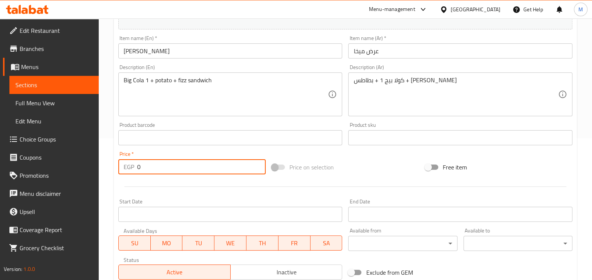
click at [202, 170] on input "0" at bounding box center [201, 166] width 129 height 15
click at [202, 169] on input "0" at bounding box center [201, 166] width 129 height 15
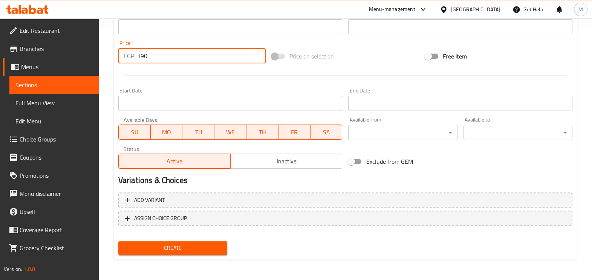
type input "190"
click at [166, 243] on span "Create" at bounding box center [172, 247] width 97 height 9
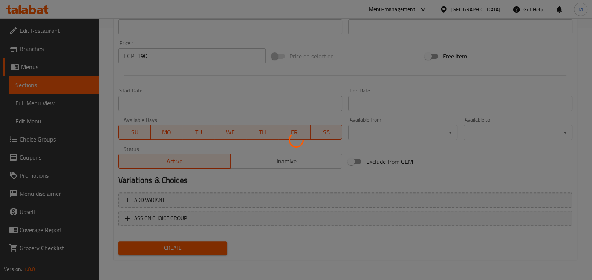
type input "0"
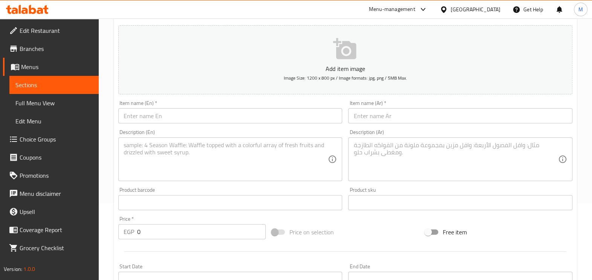
scroll to position [64, 0]
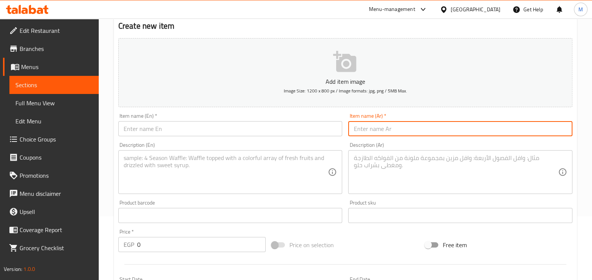
click at [376, 123] on input "text" at bounding box center [460, 128] width 224 height 15
type input "عرض [PERSON_NAME]"
click at [390, 163] on textarea at bounding box center [456, 172] width 205 height 36
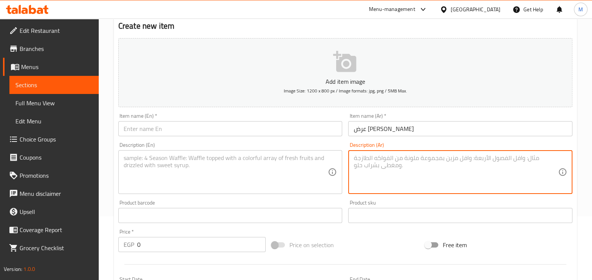
paste textarea "كولا بيج 2 + شيدر بطاطس + الناظر ساندوتش + برجر سماش"
type textarea "كولا بيج 2 + شيدر بطاطس + الناظر ساندوتش + برجر سماش"
click at [278, 164] on textarea at bounding box center [226, 172] width 205 height 36
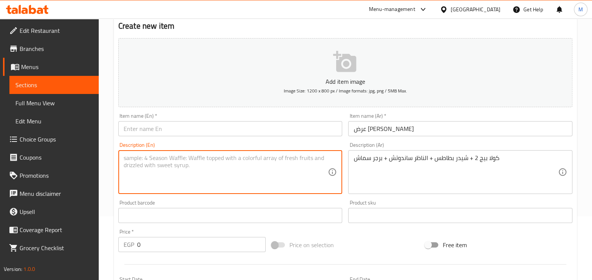
paste textarea "Big Cola 2 + potato cheddar + headmaster sandwich + smash burger"
type textarea "Big Cola 2 + potato cheddar + headmaster sandwich + smash burger"
click at [376, 129] on input "عرض [PERSON_NAME]" at bounding box center [460, 128] width 224 height 15
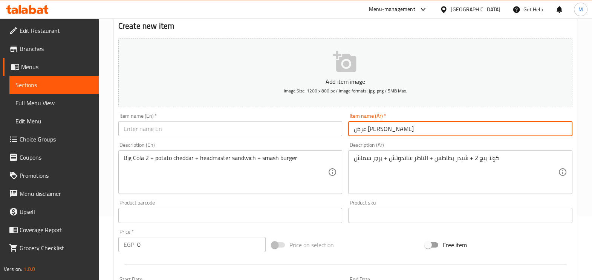
drag, startPoint x: 376, startPoint y: 129, endPoint x: 352, endPoint y: 129, distance: 24.1
click at [352, 129] on input "عرض [PERSON_NAME]" at bounding box center [460, 128] width 224 height 15
click at [270, 131] on input "text" at bounding box center [230, 128] width 224 height 15
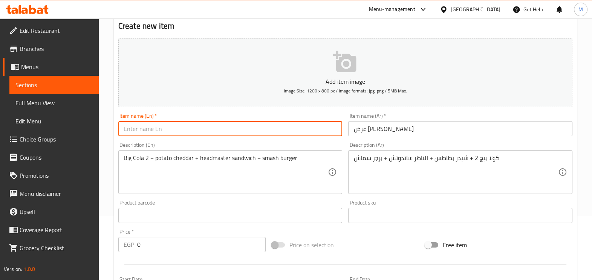
paste input "[PERSON_NAME]"
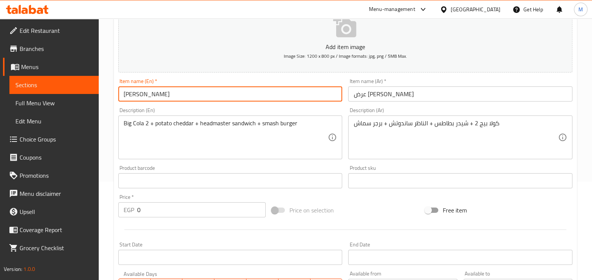
scroll to position [111, 0]
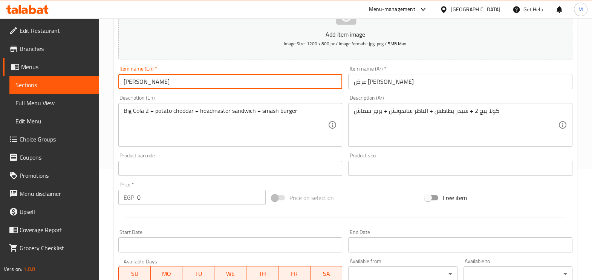
type input "[PERSON_NAME]"
click at [189, 192] on input "0" at bounding box center [201, 197] width 129 height 15
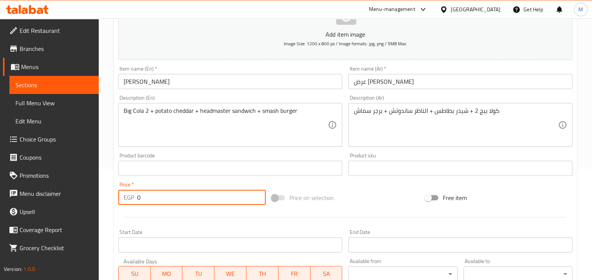
click at [189, 192] on input "0" at bounding box center [201, 197] width 129 height 15
type input "275"
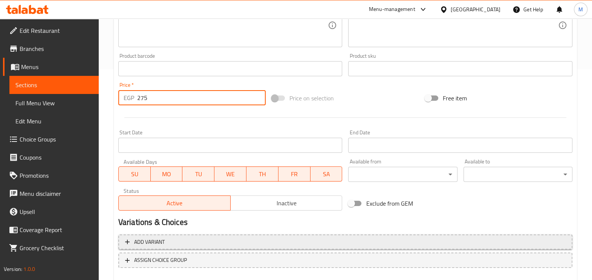
scroll to position [252, 0]
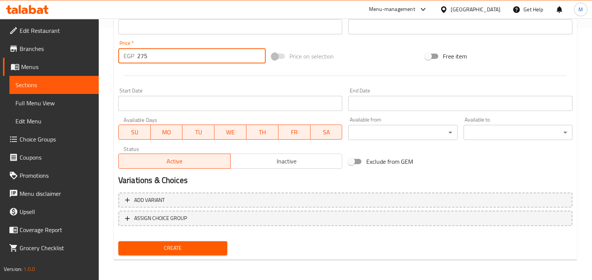
click at [165, 244] on span "Create" at bounding box center [172, 247] width 97 height 9
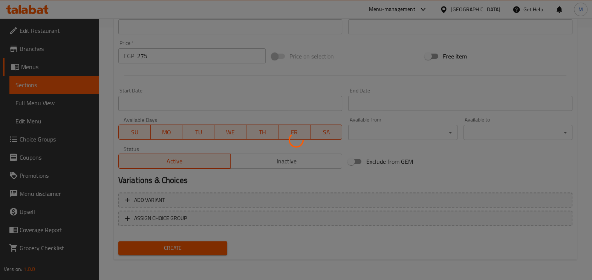
type input "0"
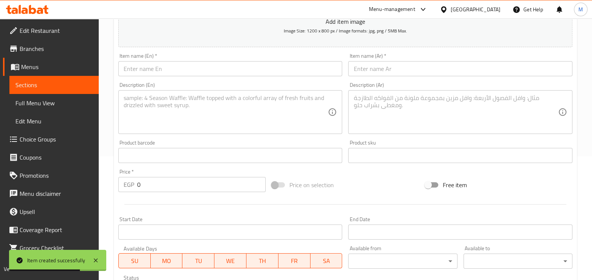
scroll to position [0, 0]
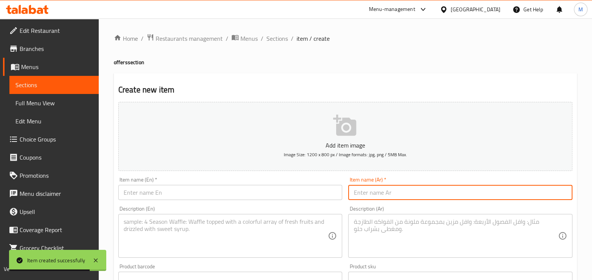
click at [385, 192] on input "text" at bounding box center [460, 192] width 224 height 15
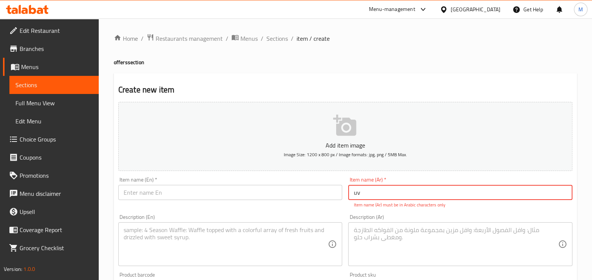
type input "u"
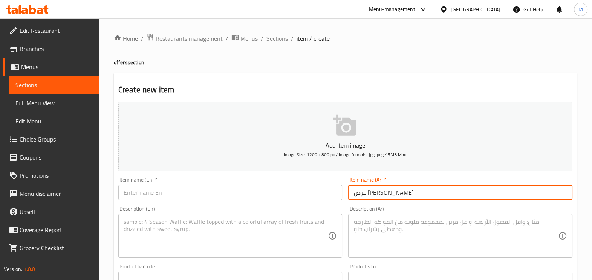
click at [360, 188] on input "عرض [PERSON_NAME]" at bounding box center [460, 192] width 224 height 15
type input "عرض [PERSON_NAME]"
click at [247, 186] on input "text" at bounding box center [230, 192] width 224 height 15
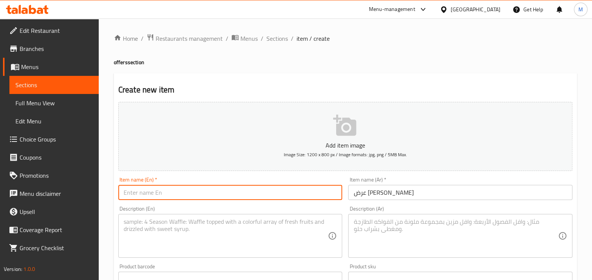
paste input "Dardere"
type input "Dardere Offer"
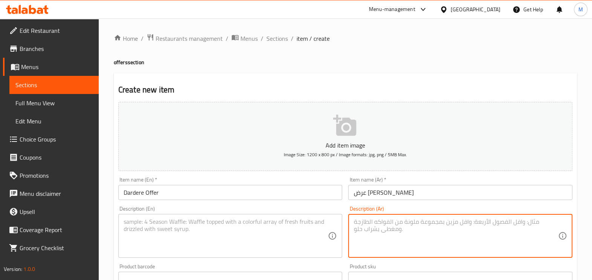
click at [377, 225] on textarea at bounding box center [456, 236] width 205 height 36
paste textarea "حلو + [PERSON_NAME] [PERSON_NAME]"
type textarea "حلو + [PERSON_NAME] [PERSON_NAME]"
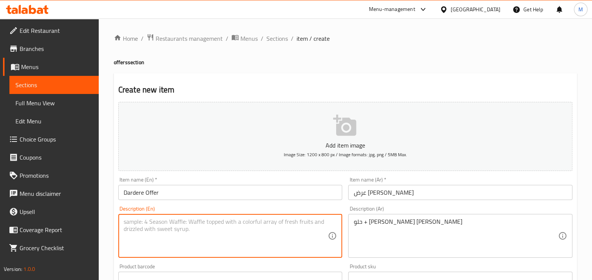
click at [229, 222] on textarea at bounding box center [226, 236] width 205 height 36
paste textarea "Sweet + Buffalo Ranch Chicken pizza"
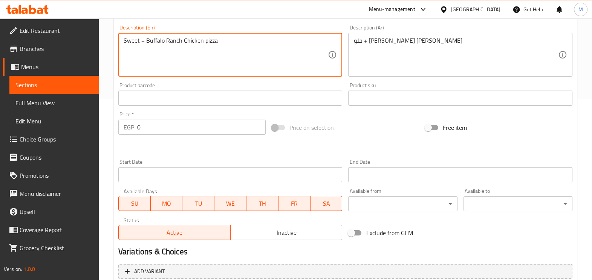
scroll to position [188, 0]
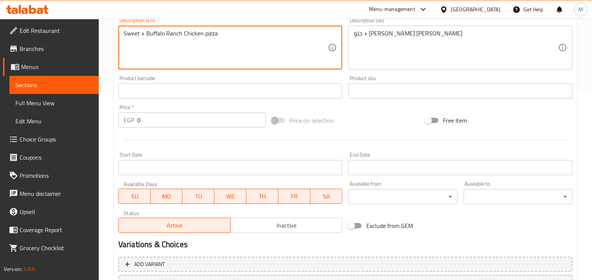
type textarea "Sweet + Buffalo Ranch Chicken pizza"
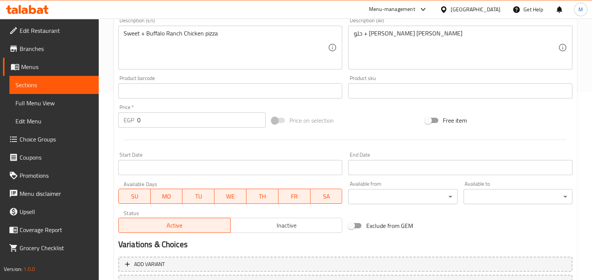
click at [173, 111] on div "Price   * EGP 0 Price *" at bounding box center [191, 115] width 147 height 23
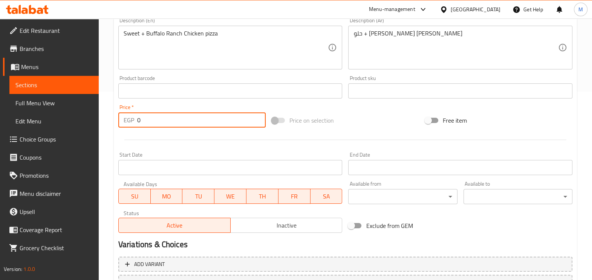
drag, startPoint x: 173, startPoint y: 118, endPoint x: 124, endPoint y: 109, distance: 49.8
click at [124, 109] on div "Price   * EGP 0 Price *" at bounding box center [191, 115] width 147 height 23
type input "375"
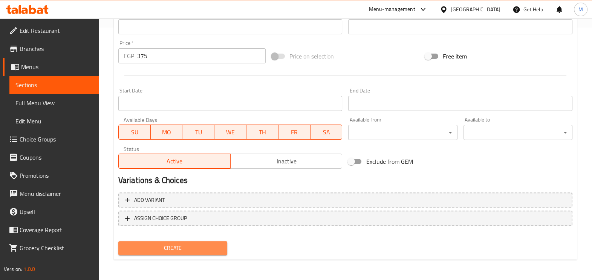
click at [180, 249] on span "Create" at bounding box center [172, 247] width 97 height 9
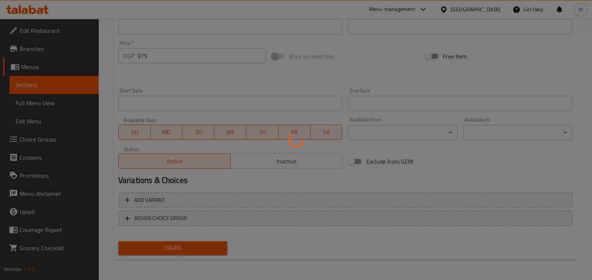
type input "0"
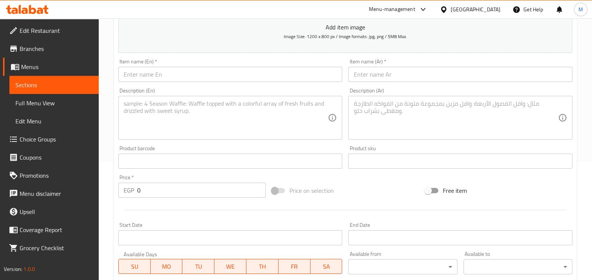
scroll to position [64, 0]
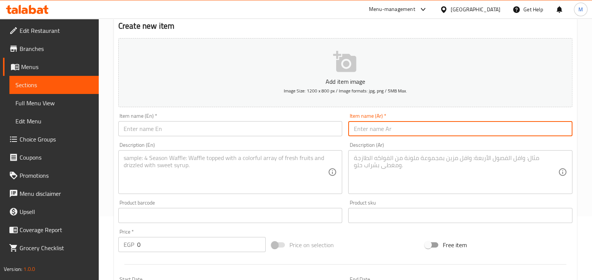
click at [381, 126] on input "text" at bounding box center [460, 128] width 224 height 15
type input "عرض ميس انشراح"
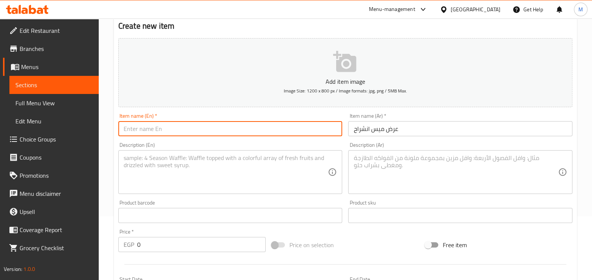
click at [257, 129] on input "text" at bounding box center [230, 128] width 224 height 15
click at [228, 124] on input "Mis Enshreah Offer" at bounding box center [230, 128] width 224 height 15
type input "Mis Enshreah Offer"
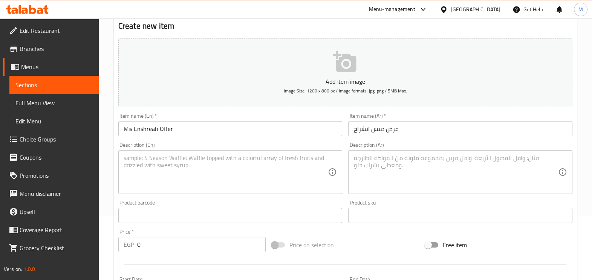
click at [380, 166] on textarea at bounding box center [456, 172] width 205 height 36
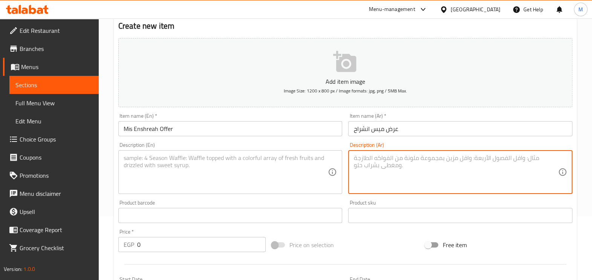
paste textarea "كولا بيج 2 + شيدر بطاطس + سدق مكرونة + نجرسكو مكرونة"
type textarea "كولا بيج 2 + شيدر بطاطس + سدق مكرونة + نجرسكو مكرونة"
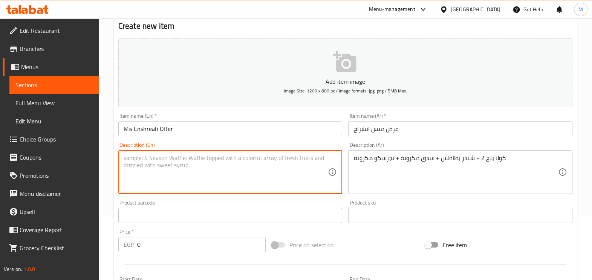
click at [229, 160] on textarea at bounding box center [226, 172] width 205 height 36
paste textarea "Cola big 2 + potato cheddar + beater pasta + Negresco pasta"
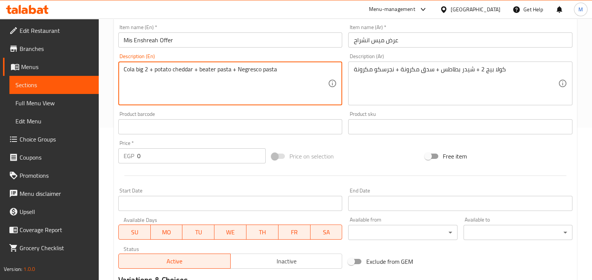
scroll to position [205, 0]
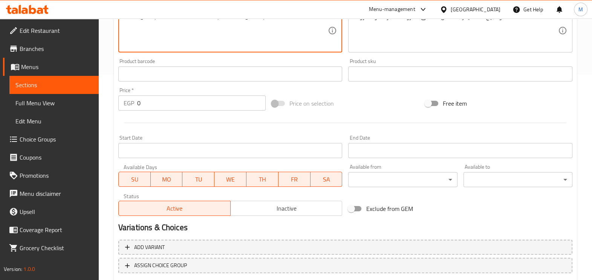
type textarea "Cola big 2 + potato cheddar + beater pasta + Negresco pasta"
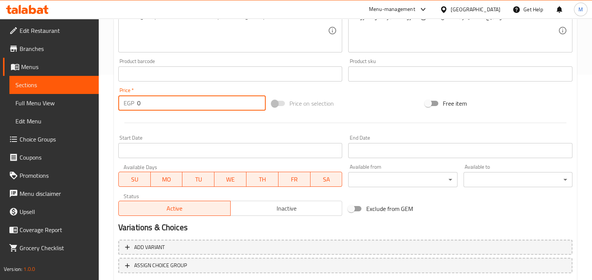
drag, startPoint x: 186, startPoint y: 104, endPoint x: 129, endPoint y: 102, distance: 56.6
click at [129, 102] on div "EGP 0 Price *" at bounding box center [191, 102] width 147 height 15
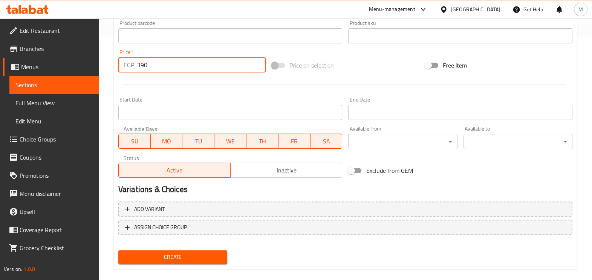
scroll to position [252, 0]
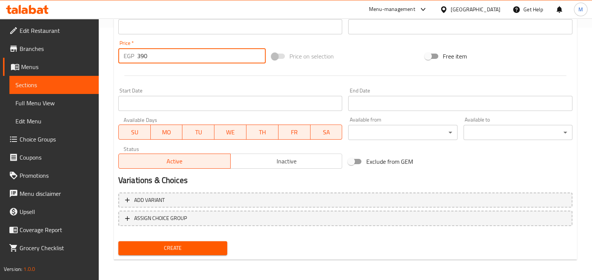
type input "390"
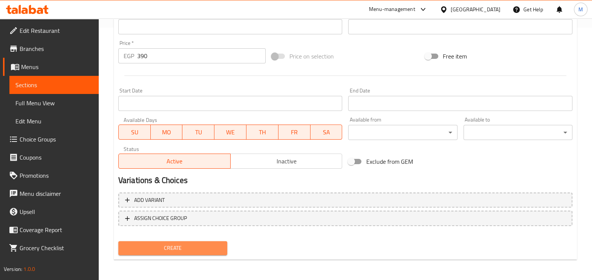
click at [180, 249] on span "Create" at bounding box center [172, 247] width 97 height 9
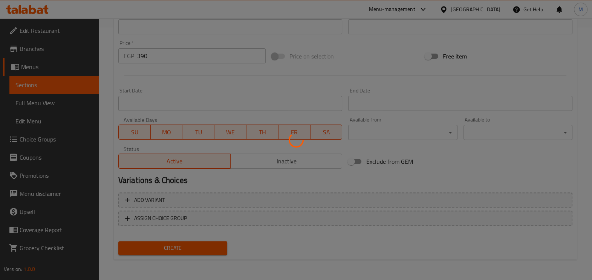
type input "0"
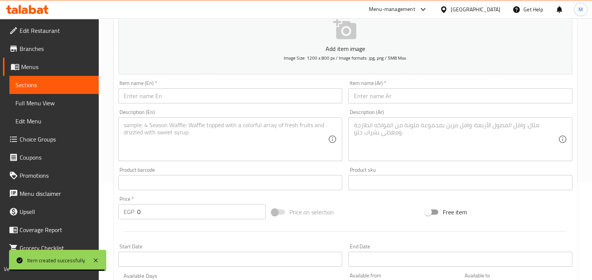
scroll to position [111, 0]
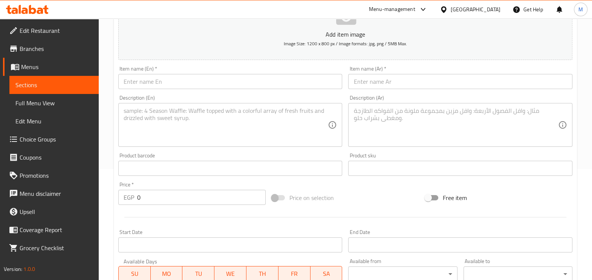
drag, startPoint x: 400, startPoint y: 64, endPoint x: 403, endPoint y: 79, distance: 15.1
click at [401, 65] on div "Item name (Ar)   * Item name (Ar) *" at bounding box center [460, 77] width 230 height 29
click at [403, 79] on input "text" at bounding box center [460, 81] width 224 height 15
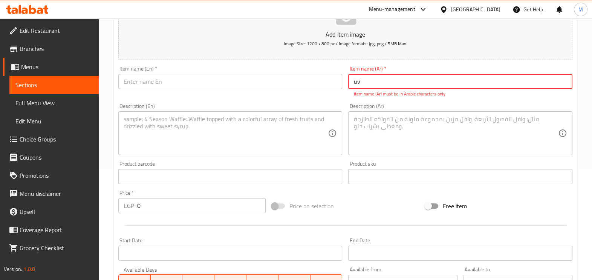
type input "u"
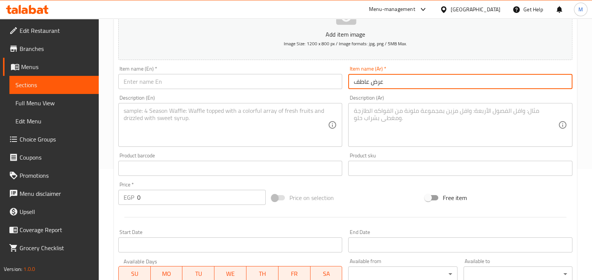
type input "عرض عاطف"
click at [289, 84] on input "text" at bounding box center [230, 81] width 224 height 15
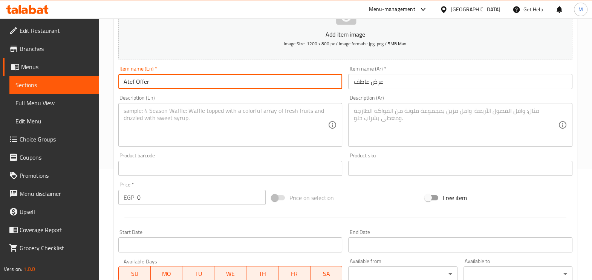
type input "Atef Offer"
click at [391, 120] on textarea at bounding box center [456, 125] width 205 height 36
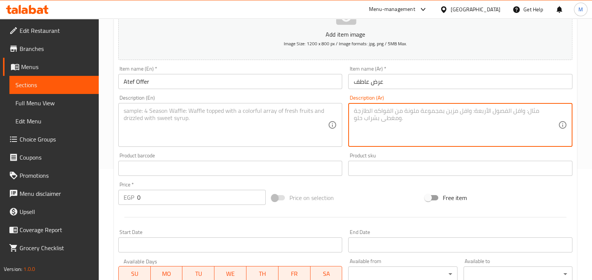
paste textarea "كولا بيج 2 + شيدر بطاطس + تشيز أند ماك مكرونة + سماش مكرونة"
type textarea "كولا بيج 2 + شيدر بطاطس + تشيز أند ماك مكرونة + سماش مكرونة"
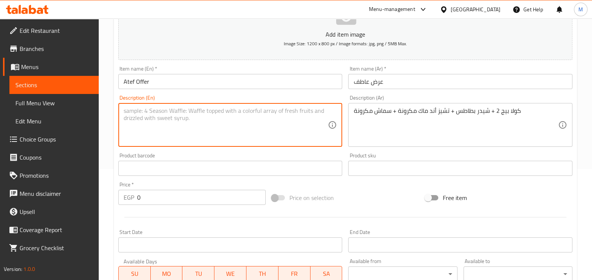
click at [292, 114] on textarea at bounding box center [226, 125] width 205 height 36
paste textarea "Cola big 2 + cheddar potato + cheese and Mac pasta + smash pasta"
type textarea "Cola big 2 + cheddar potato + cheese and Mac pasta + smash pasta"
click at [189, 205] on div "Price   * EGP 0 Price *" at bounding box center [191, 193] width 153 height 29
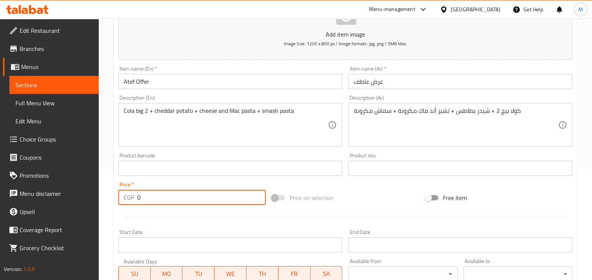
drag, startPoint x: 188, startPoint y: 194, endPoint x: 133, endPoint y: 196, distance: 54.7
click at [133, 196] on div "EGP 0 Price *" at bounding box center [191, 197] width 147 height 15
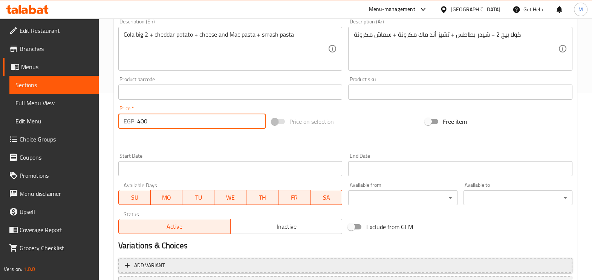
scroll to position [252, 0]
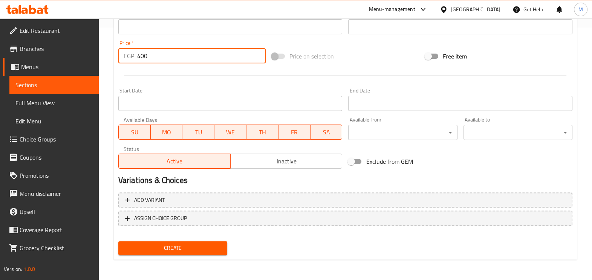
type input "400"
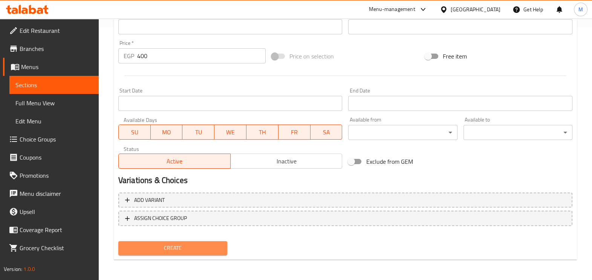
click at [172, 243] on span "Create" at bounding box center [172, 247] width 97 height 9
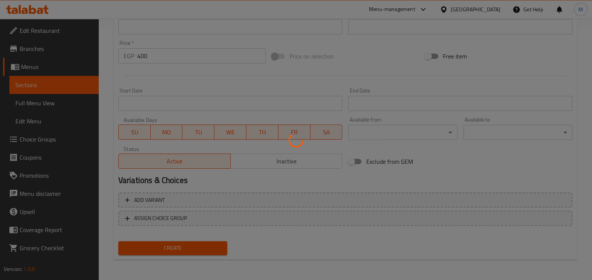
type input "0"
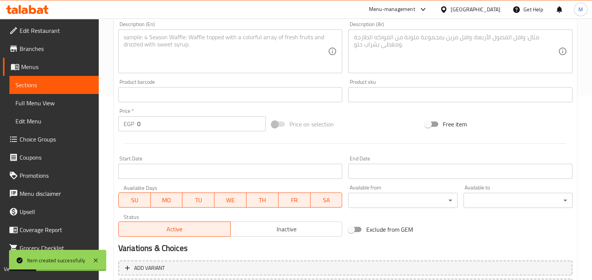
scroll to position [64, 0]
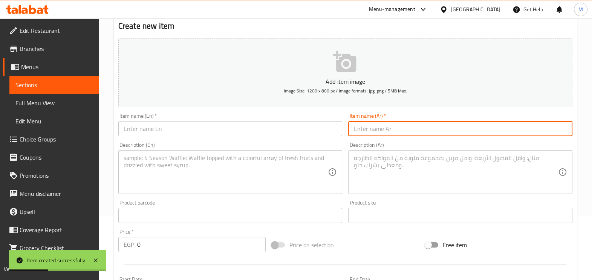
click at [390, 130] on input "text" at bounding box center [460, 128] width 224 height 15
type input "u"
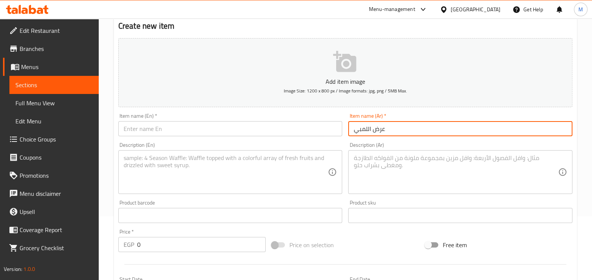
type input "عرض اللمبي"
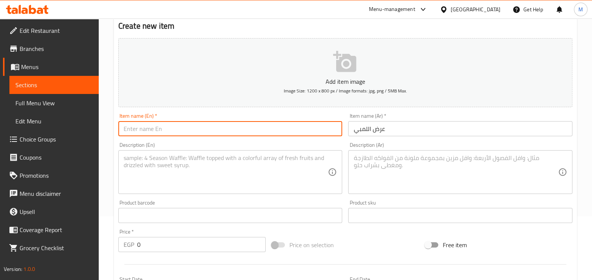
click at [206, 130] on input "text" at bounding box center [230, 128] width 224 height 15
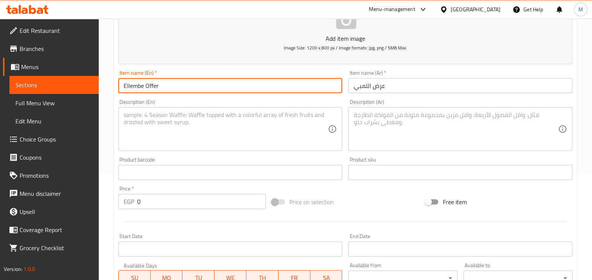
scroll to position [158, 0]
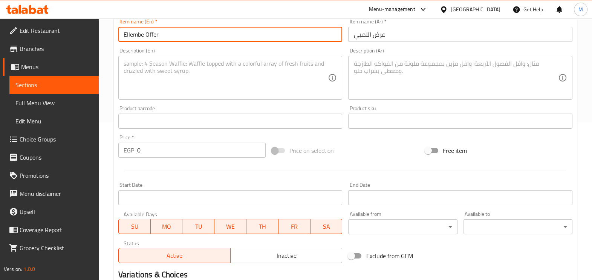
type input "Ellembe Offer"
click at [365, 74] on textarea at bounding box center [456, 78] width 205 height 36
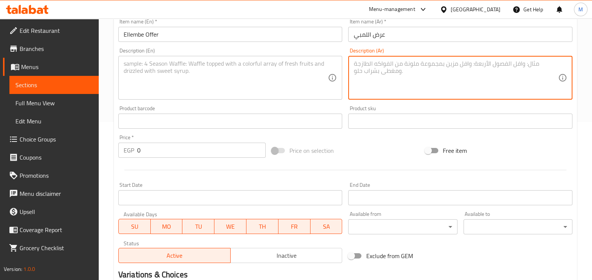
paste textarea "كولا بيج 2 + شيدر بطاطس + رانش تشيكن بيتزا + [PERSON_NAME]"
type textarea "كولا بيج 2 + شيدر بطاطس + رانش تشيكن بيتزا + [PERSON_NAME]"
click at [230, 64] on textarea at bounding box center [226, 78] width 205 height 36
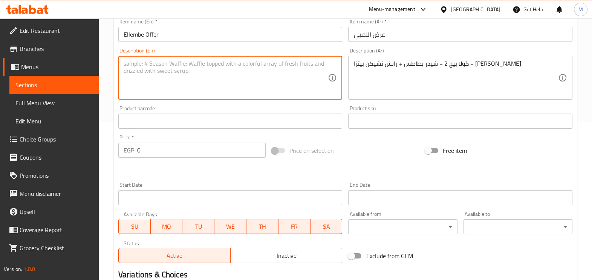
paste textarea "Cola big 2 + cheddar potato + Ranch Chicken pizza + salami pizza"
type textarea "Cola big 2 + cheddar potato + Ranch Chicken pizza + salami pizza"
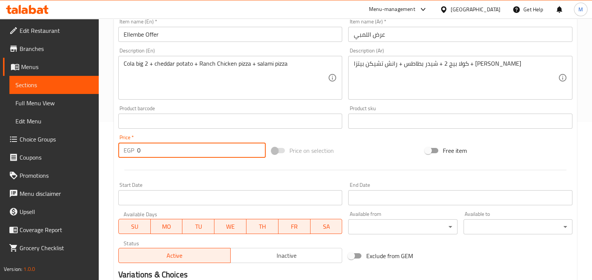
drag, startPoint x: 171, startPoint y: 152, endPoint x: 116, endPoint y: 140, distance: 56.4
click at [116, 140] on div "Price   * EGP 0 Price *" at bounding box center [191, 146] width 153 height 29
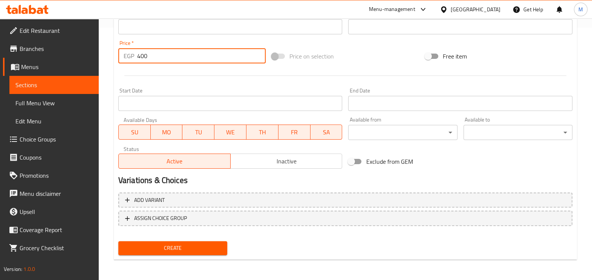
type input "400"
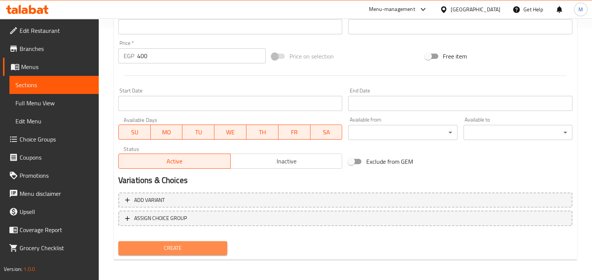
click at [179, 241] on button "Create" at bounding box center [172, 248] width 109 height 14
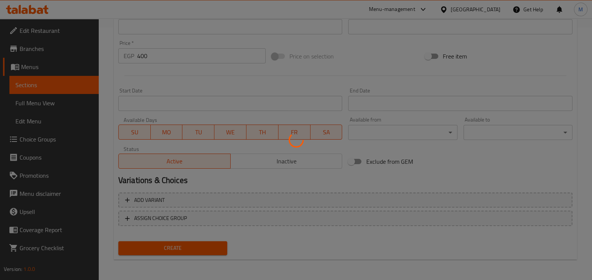
type input "0"
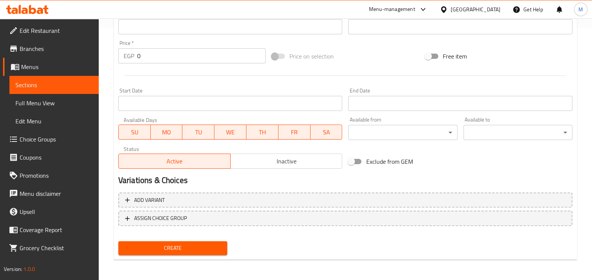
scroll to position [111, 0]
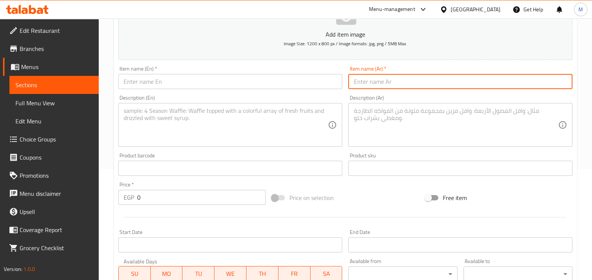
click at [380, 83] on input "text" at bounding box center [460, 81] width 224 height 15
paste input "[PERSON_NAME]"
type input "[PERSON_NAME]"
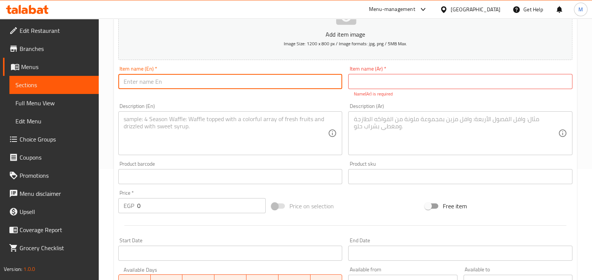
click at [310, 77] on input "text" at bounding box center [230, 81] width 224 height 15
paste input "[PERSON_NAME]"
type input "[PERSON_NAME]"
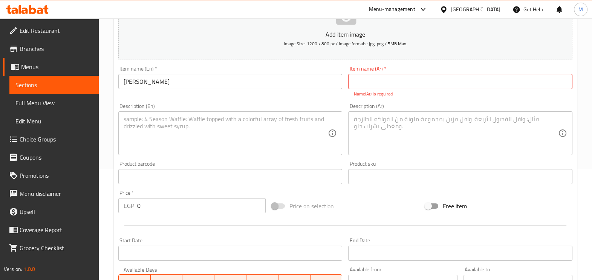
click at [418, 73] on div "Item name (Ar)   * Item name (Ar) * Name(Ar) is required" at bounding box center [460, 81] width 224 height 31
click at [414, 82] on input "text" at bounding box center [460, 81] width 224 height 15
type input "u"
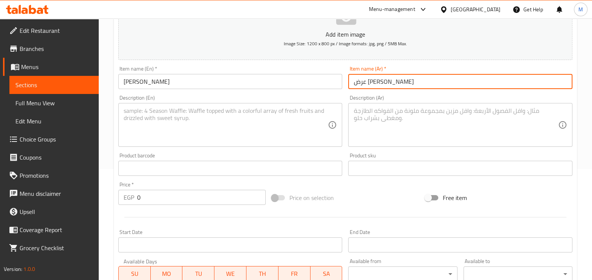
type input "عرض [PERSON_NAME]"
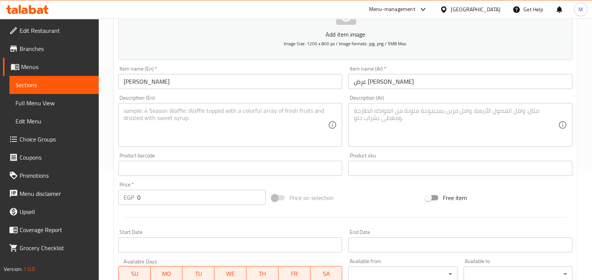
click at [377, 117] on textarea at bounding box center [456, 125] width 205 height 36
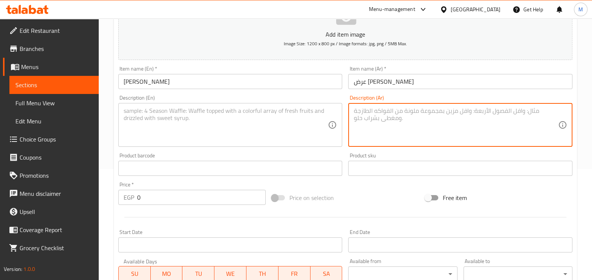
paste textarea "كولا بيج 2 + بطاطس باكت + كيري بسطرمة بيتزا + تشيكن جريلد مكرونة"
type textarea "كولا بيج 2 + بطاطس باكت + كيري بسطرمة بيتزا + تشيكن جريلد مكرونة"
click at [279, 113] on textarea at bounding box center [226, 125] width 205 height 36
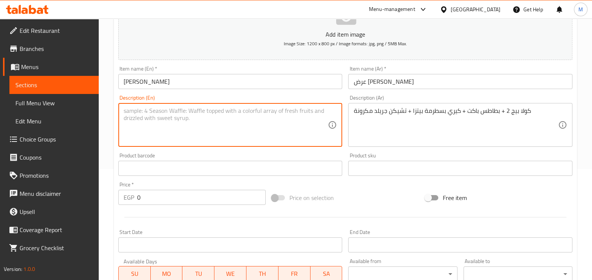
paste textarea "Cola big 2 + potato packet + Kerry pastrami pizza + chicken grill pasta"
type textarea "Cola big 2 + potato packet + Kerry pastrami pizza + chicken grill pasta"
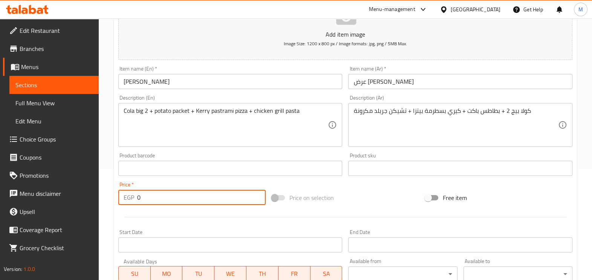
drag, startPoint x: 185, startPoint y: 195, endPoint x: 104, endPoint y: 181, distance: 82.6
click at [104, 181] on div "Home / Restaurants management / Menus / Sections / item / create offers section…" at bounding box center [346, 165] width 494 height 514
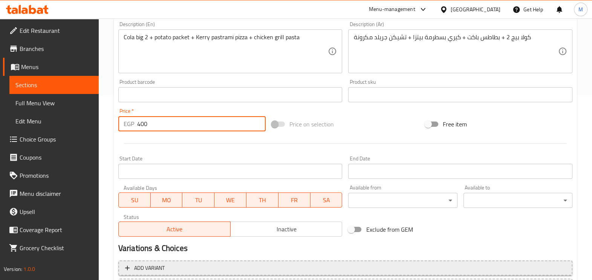
scroll to position [252, 0]
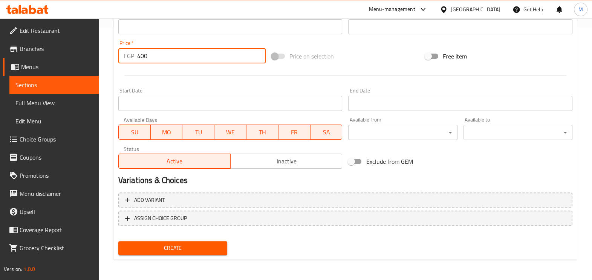
type input "400"
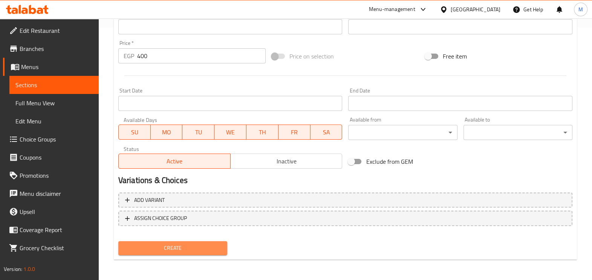
click at [176, 246] on span "Create" at bounding box center [172, 247] width 97 height 9
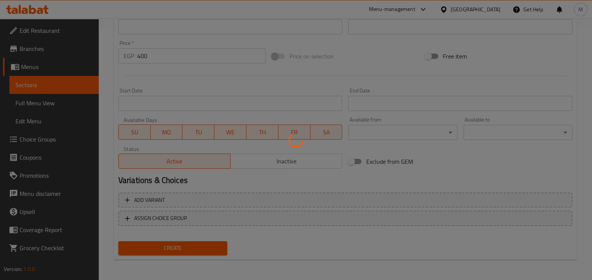
type input "0"
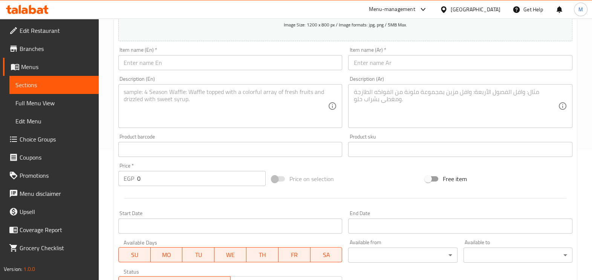
scroll to position [111, 0]
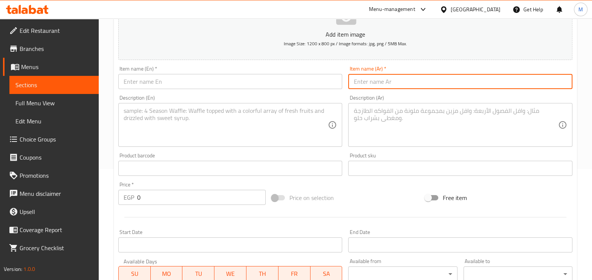
click at [394, 84] on input "text" at bounding box center [460, 81] width 224 height 15
type input "عرض الناظر"
click at [255, 83] on input "text" at bounding box center [230, 81] width 224 height 15
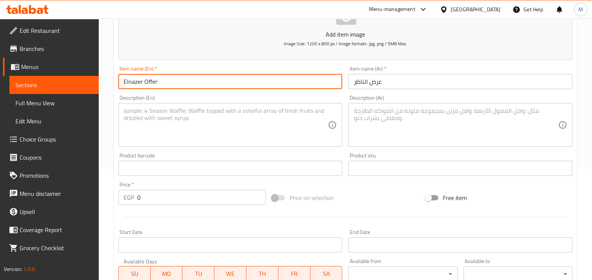
type input "Elnazer Offer"
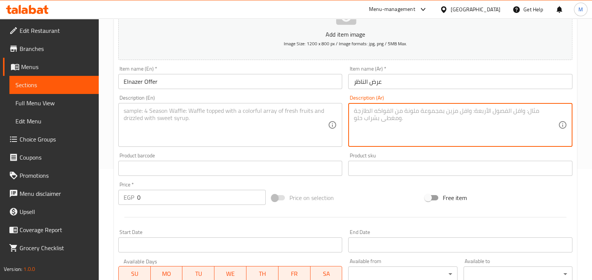
click at [374, 130] on textarea at bounding box center [456, 125] width 205 height 36
paste textarea "كولا بيج 2 + شيدر بطاطس + برجر سماش بيتزا + [PERSON_NAME]"
type textarea "كولا بيج 2 + شيدر بطاطس + برجر سماش بيتزا + [PERSON_NAME]"
click at [287, 114] on textarea at bounding box center [226, 125] width 205 height 36
paste textarea "Cola big 2 + potato cheddar + burger smash pizza + BBQ crispy pizza"
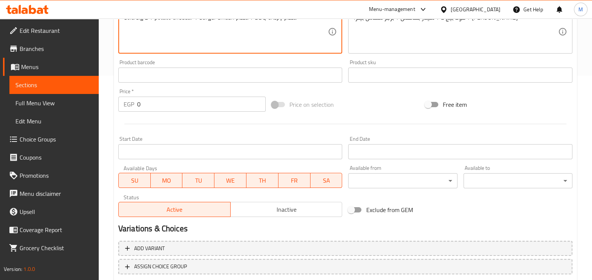
scroll to position [205, 0]
type textarea "Cola big 2 + potato cheddar + burger smash pizza + BBQ crispy pizza"
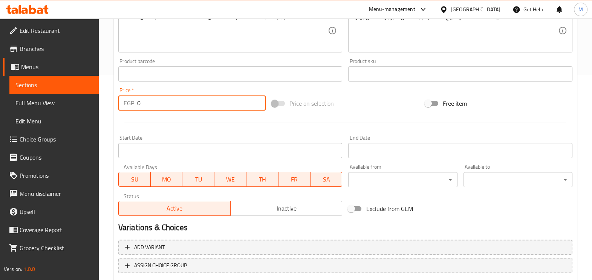
drag, startPoint x: 218, startPoint y: 100, endPoint x: 110, endPoint y: 117, distance: 109.1
click at [110, 117] on div "Home / Restaurants management / Menus / Sections / item / create offers section…" at bounding box center [346, 70] width 494 height 514
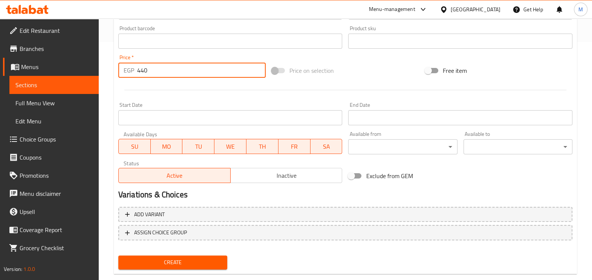
scroll to position [252, 0]
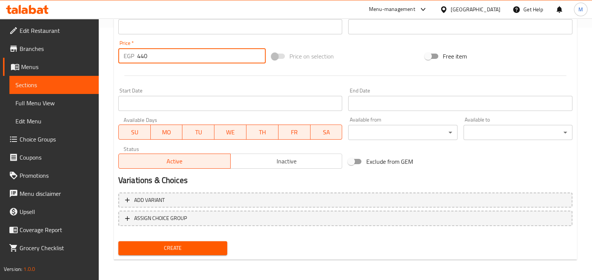
type input "440"
click at [183, 245] on span "Create" at bounding box center [172, 247] width 97 height 9
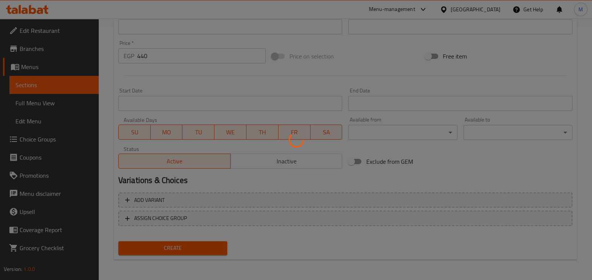
type input "0"
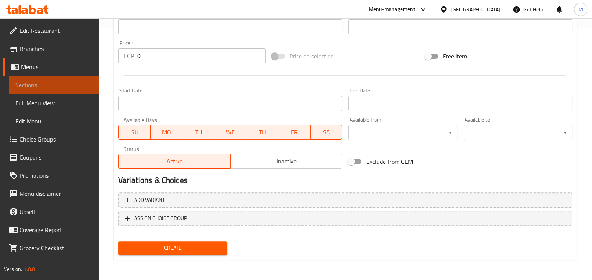
click at [20, 89] on span "Sections" at bounding box center [53, 84] width 77 height 9
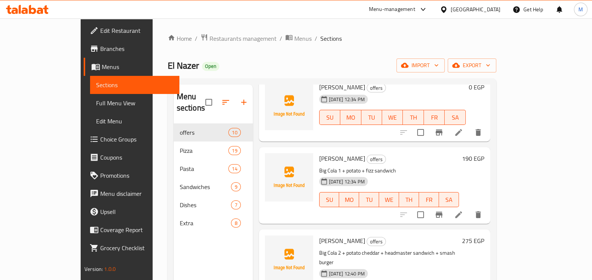
scroll to position [80, 0]
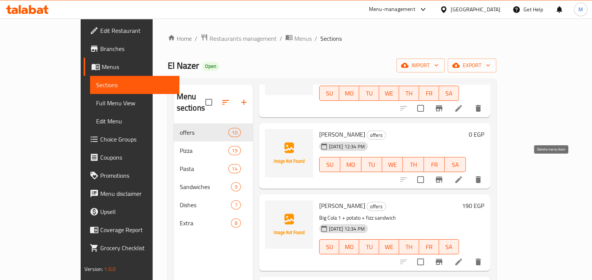
click at [481, 176] on icon "delete" at bounding box center [478, 179] width 5 height 7
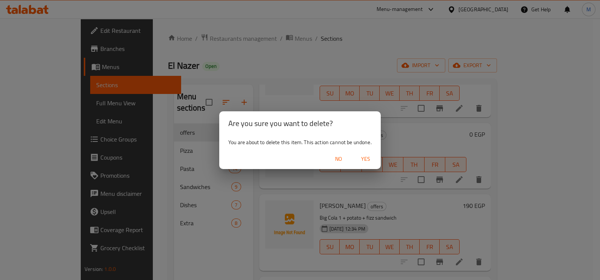
click at [367, 157] on span "Yes" at bounding box center [365, 158] width 18 height 9
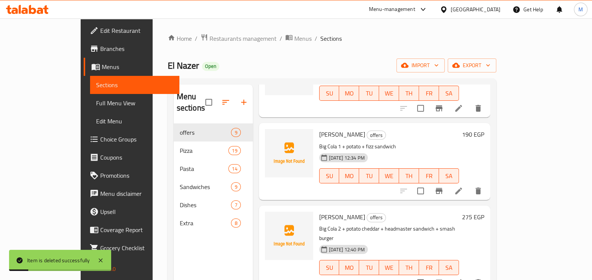
scroll to position [0, 0]
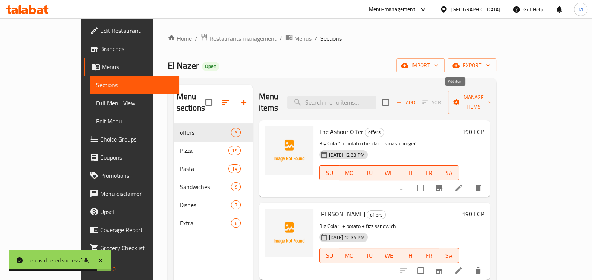
click at [403, 99] on icon "button" at bounding box center [399, 102] width 7 height 7
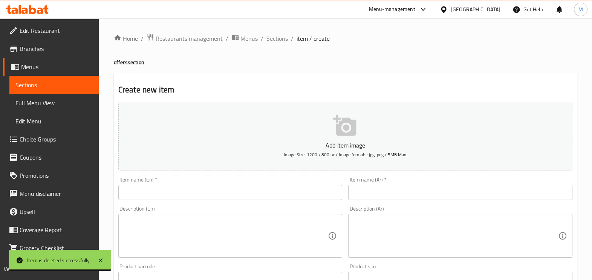
click at [366, 191] on input "text" at bounding box center [460, 192] width 224 height 15
paste input "عرض الدويتو"
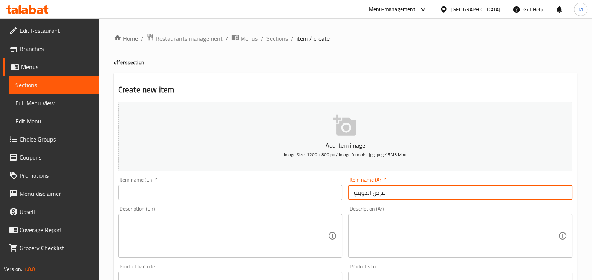
type input "عرض الدويتو"
click at [281, 187] on input "text" at bounding box center [230, 192] width 224 height 15
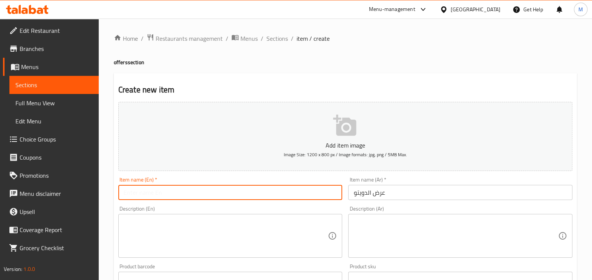
paste input "Duet"
type input "Duet Offer"
click at [409, 232] on textarea at bounding box center [456, 236] width 205 height 36
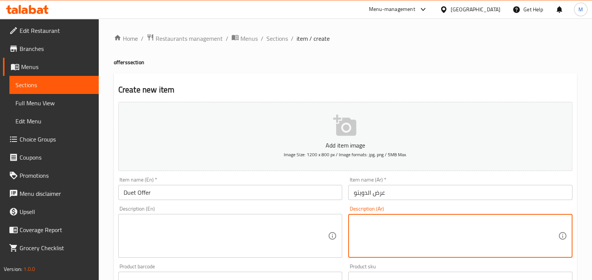
paste textarea "2 سماش برجر + باكت بطاطس+2 بيج كولا"
type textarea "2 سماش برجر + باكت بطاطس+2 بيج كولا"
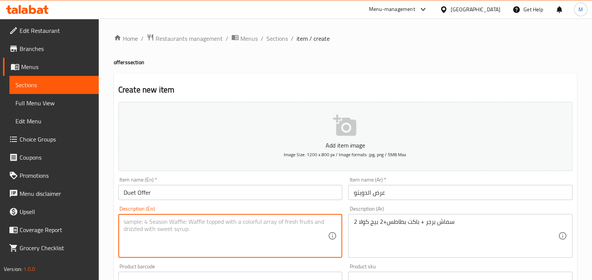
click at [267, 223] on textarea at bounding box center [226, 236] width 205 height 36
paste textarea "2 smash burgers + potato packet+2 Big Cola"
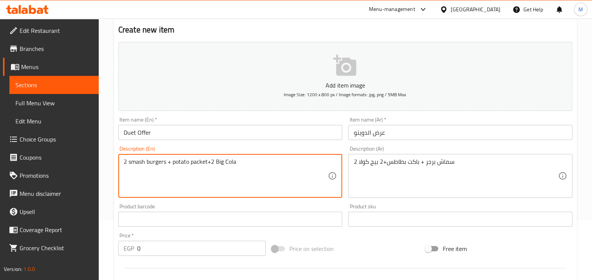
scroll to position [94, 0]
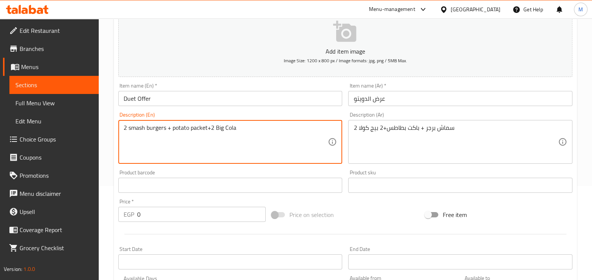
type textarea "2 smash burgers + potato packet+2 Big Cola"
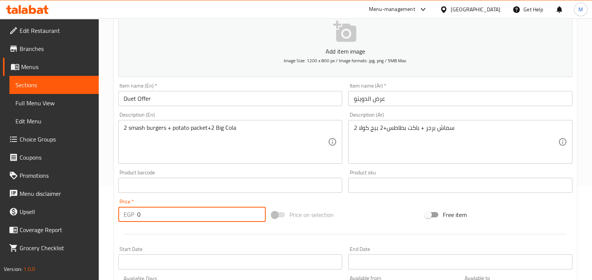
drag, startPoint x: 209, startPoint y: 210, endPoint x: 124, endPoint y: 211, distance: 84.8
click at [124, 211] on div "EGP 0 Price *" at bounding box center [191, 214] width 147 height 15
type input "220"
click at [179, 231] on div at bounding box center [345, 234] width 460 height 18
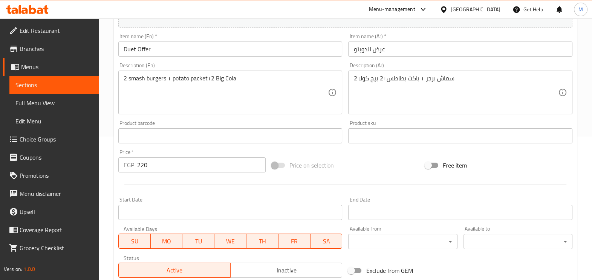
scroll to position [236, 0]
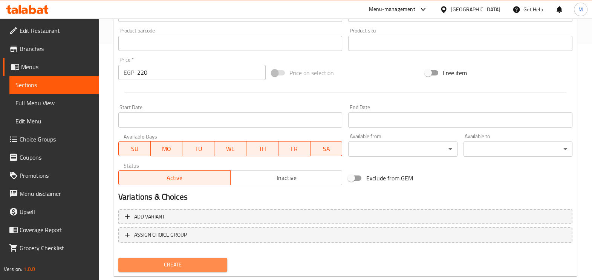
click at [174, 261] on span "Create" at bounding box center [172, 264] width 97 height 9
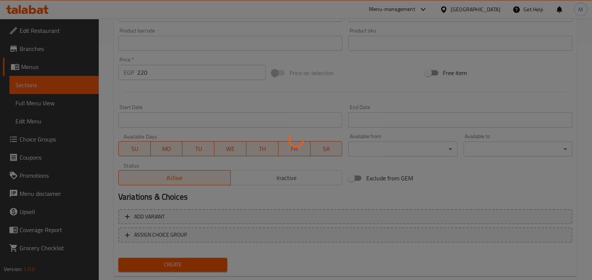
type input "0"
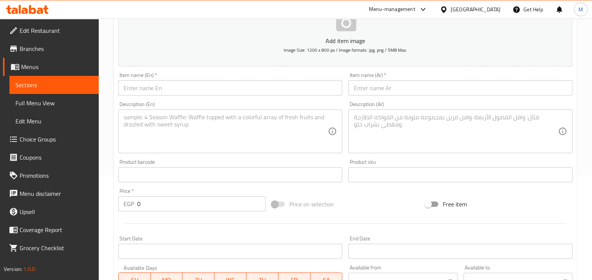
scroll to position [0, 0]
